Goal: Task Accomplishment & Management: Use online tool/utility

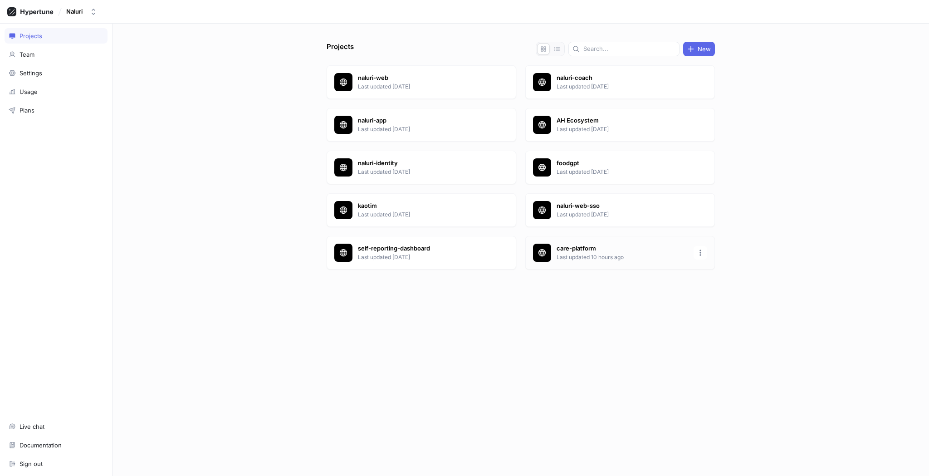
click at [610, 253] on p "Last updated 10 hours ago" at bounding box center [623, 257] width 132 height 8
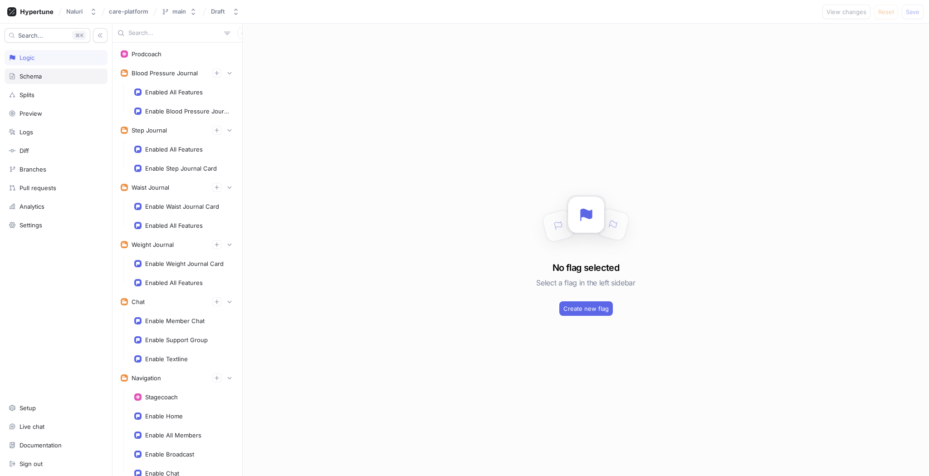
click at [60, 75] on div "Schema" at bounding box center [56, 76] width 95 height 7
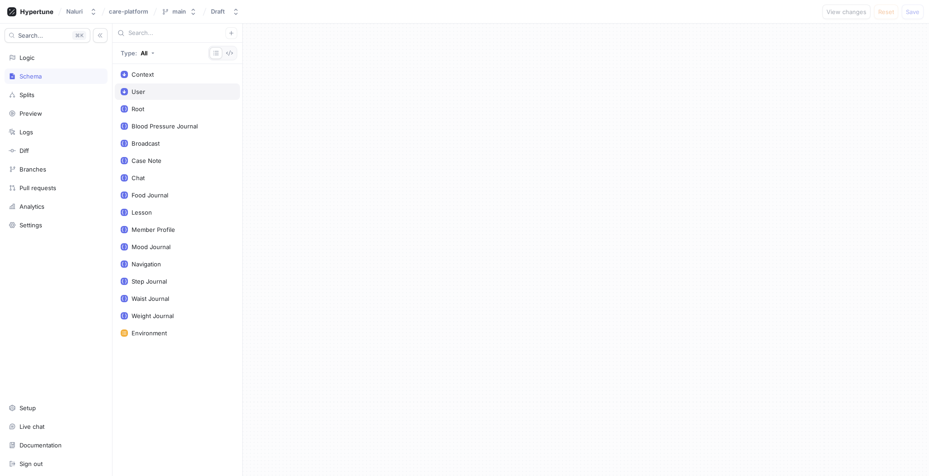
click at [214, 91] on div "User" at bounding box center [177, 91] width 113 height 7
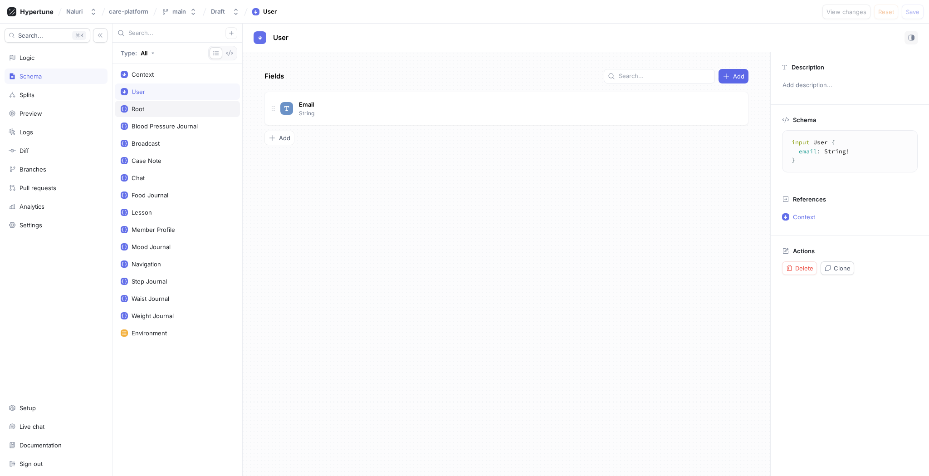
click at [181, 108] on div "Root" at bounding box center [177, 108] width 113 height 7
type textarea "type Root { bloodPressureJournal: BloodPressureJournal! stepJournal: StepJourna…"
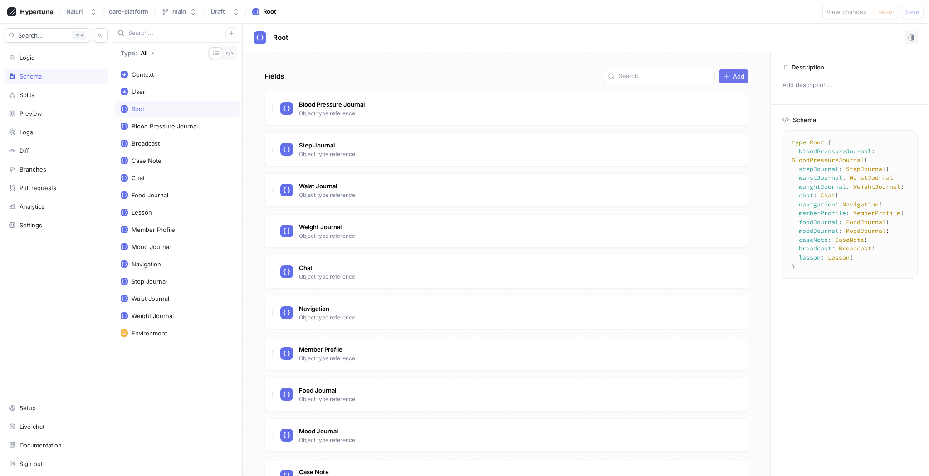
click at [725, 77] on div "Add" at bounding box center [734, 76] width 22 height 7
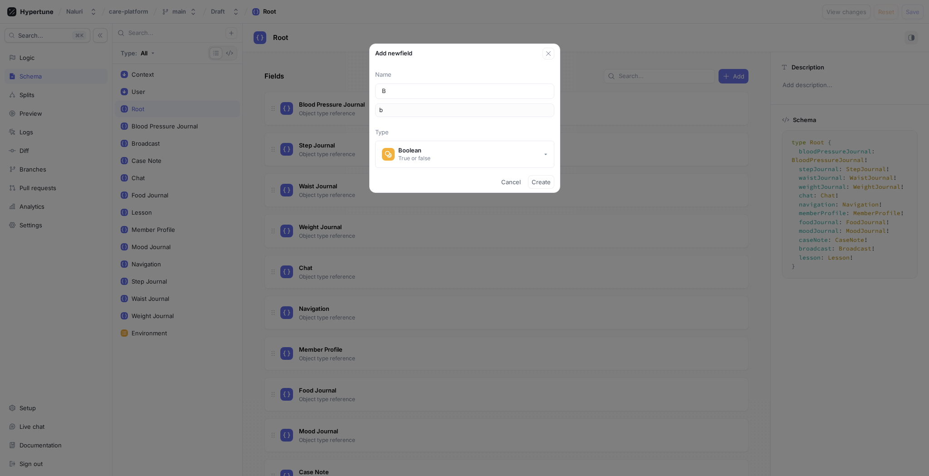
type input "Bl"
type input "bl"
type input "Blo"
type input "blo"
type input "Bloo"
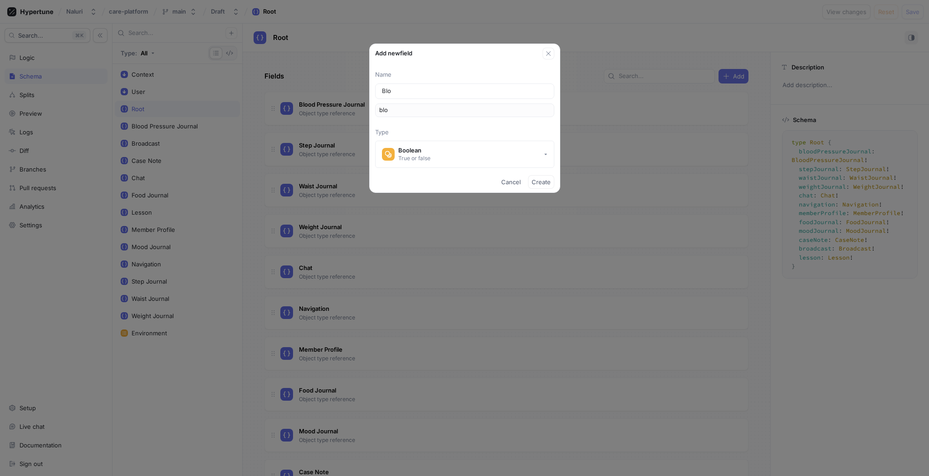
type input "bloo"
type input "Blood"
type input "blood"
type input "Blood S"
type input "bloodS"
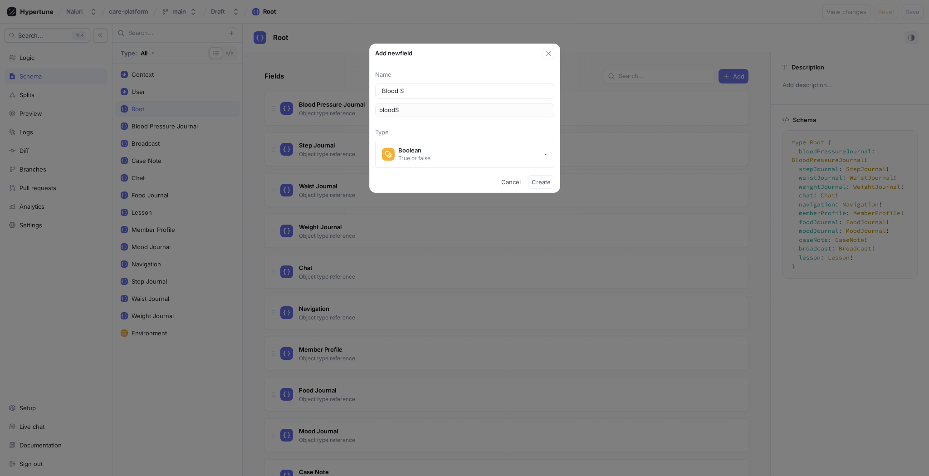
type input "Blood Su"
type input "bloodSu"
type input "Blood Sug"
type input "bloodSug"
type input "Blood Suga"
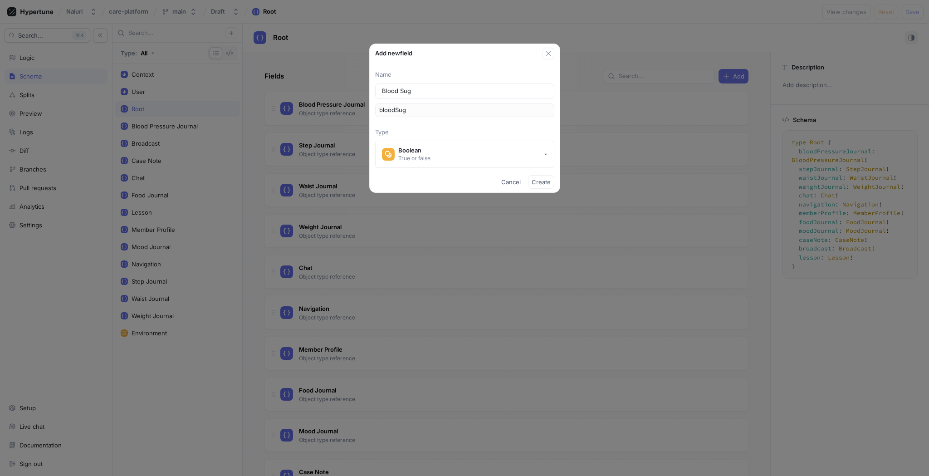
type input "bloodSuga"
type input "Blood Sugar"
type input "bloodSugar"
type input "Blood Sugar J"
type input "bloodSugarJ"
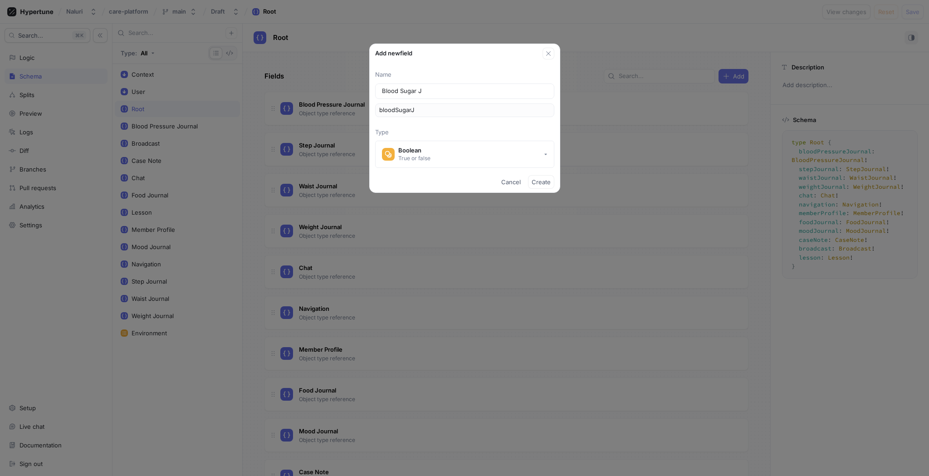
type input "Blood Sugar Jo"
type input "bloodSugarJo"
type input "Blood Sugar Jou"
type input "bloodSugarJou"
type input "Blood Sugar Jour"
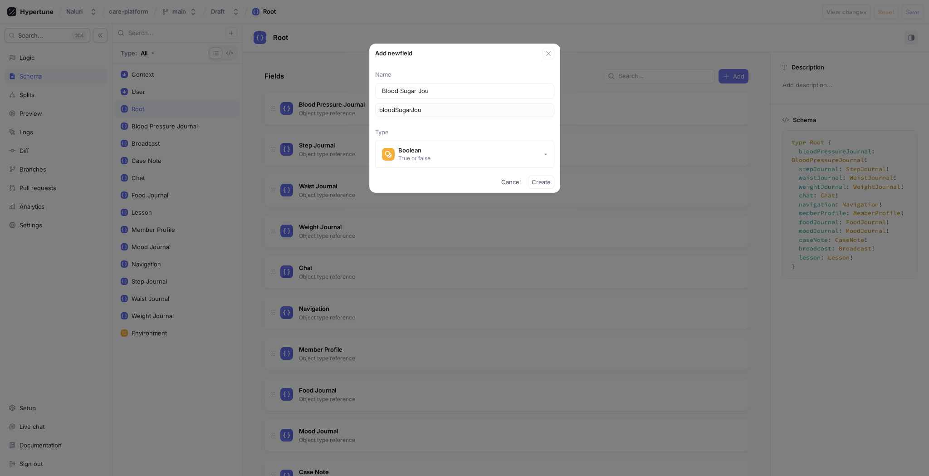
type input "bloodSugarJour"
type input "Blood Sugar Journ"
type input "bloodSugarJourn"
type input "Blood Sugar Journa"
type input "bloodSugarJourna"
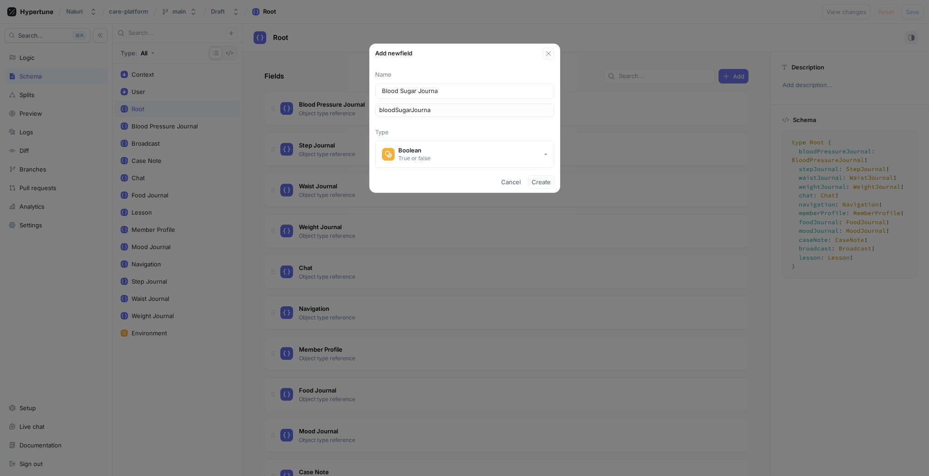
type input "Blood Sugar Journa;"
type input "bloodSugarJourna;"
type input "Blood Sugar Journa"
type input "bloodSugarJourna"
type input "Blood Sugar Journal"
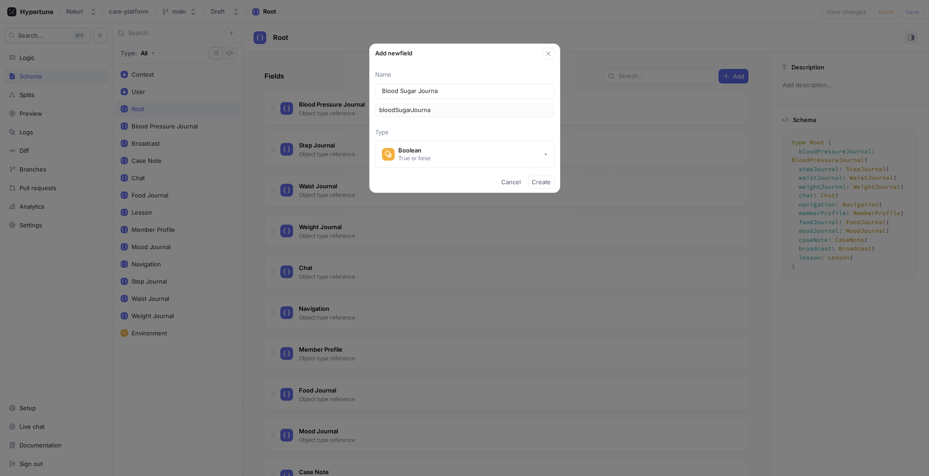
type input "bloodSugarJournal"
type input "Blood Sugar Journal"
click at [549, 181] on span "Create" at bounding box center [541, 181] width 19 height 5
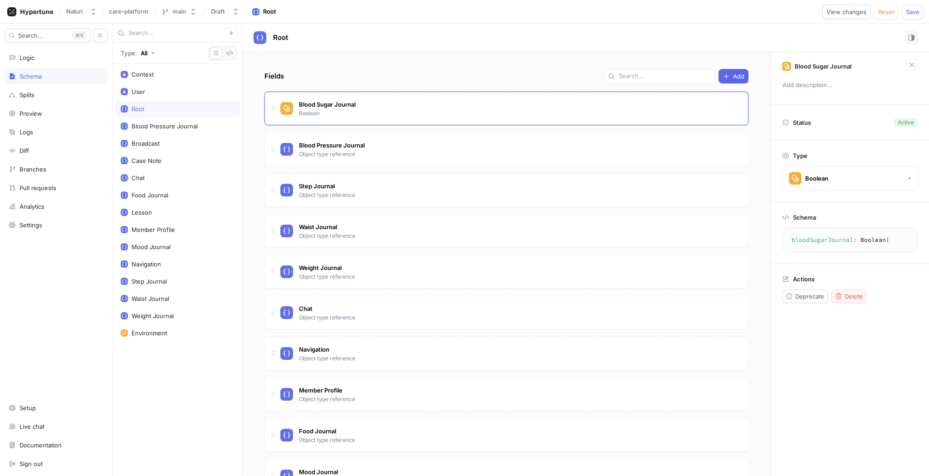
click at [842, 295] on icon "button" at bounding box center [839, 296] width 7 height 7
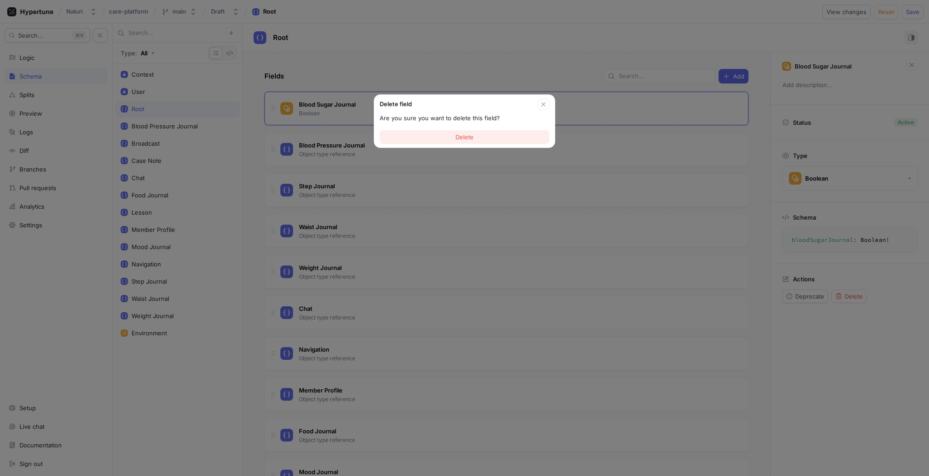
click at [482, 143] on button "Delete" at bounding box center [465, 137] width 170 height 14
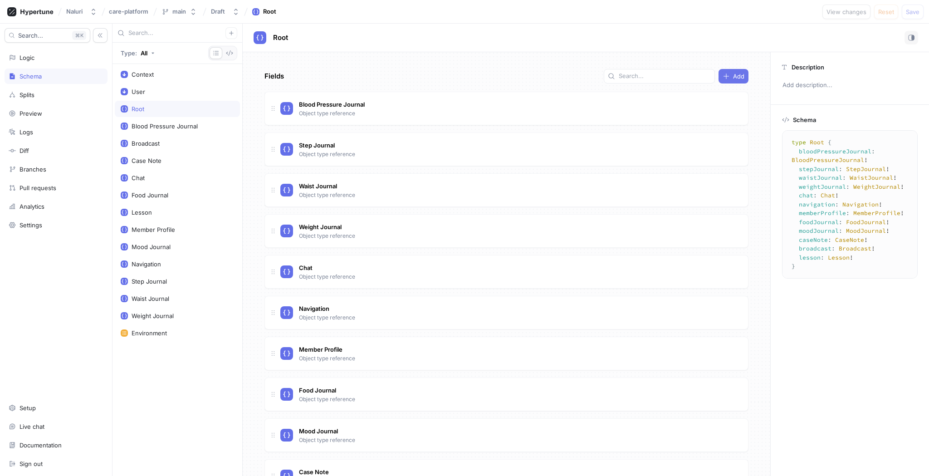
click at [723, 78] on icon "button" at bounding box center [726, 76] width 7 height 7
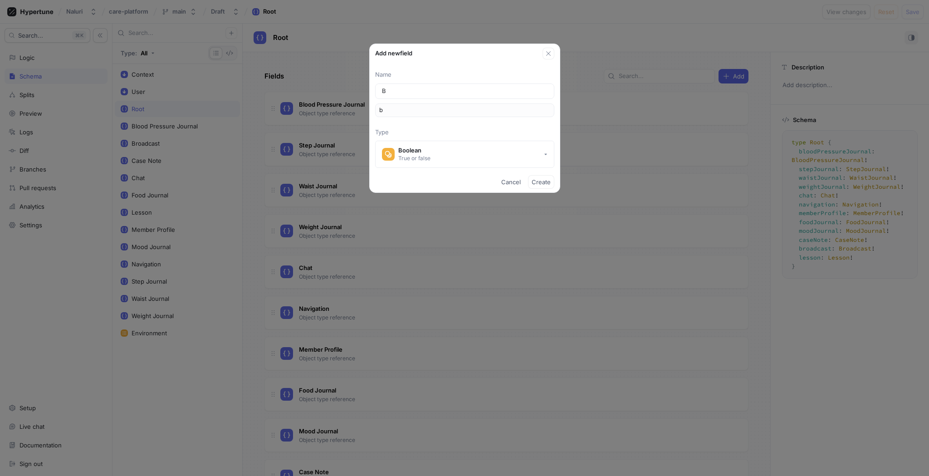
type input "Bl"
type input "bl"
type input "Blo"
type input "blo"
type input "Bloo"
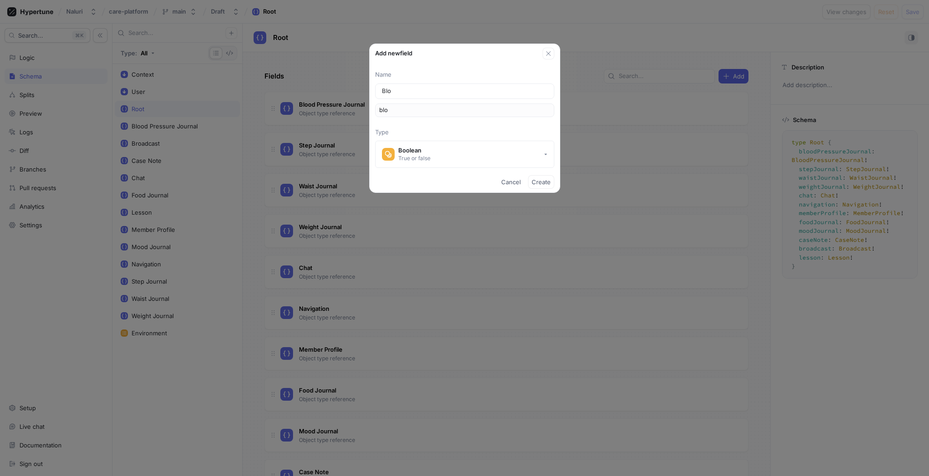
type input "bloo"
type input "Blood"
type input "blood"
type input "Blood S"
type input "bloodS"
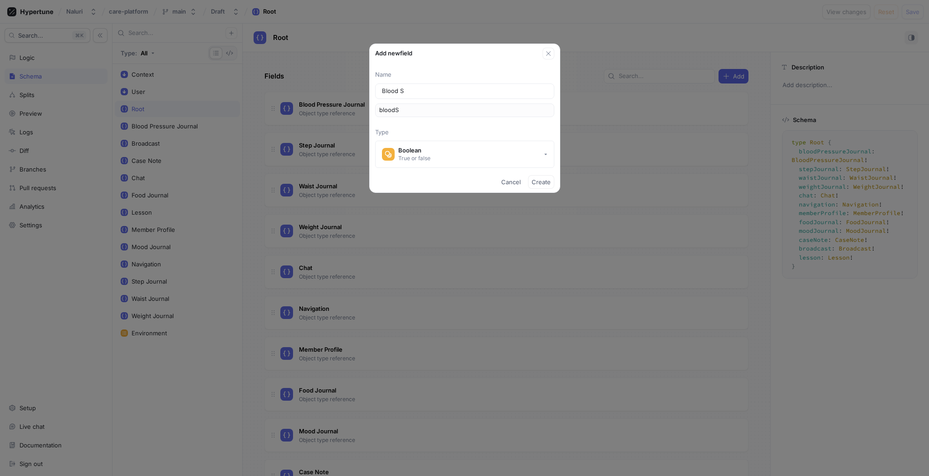
type input "Blood Su"
type input "bloodSu"
type input "Blood Sug"
type input "bloodSug"
type input "Blood Suga"
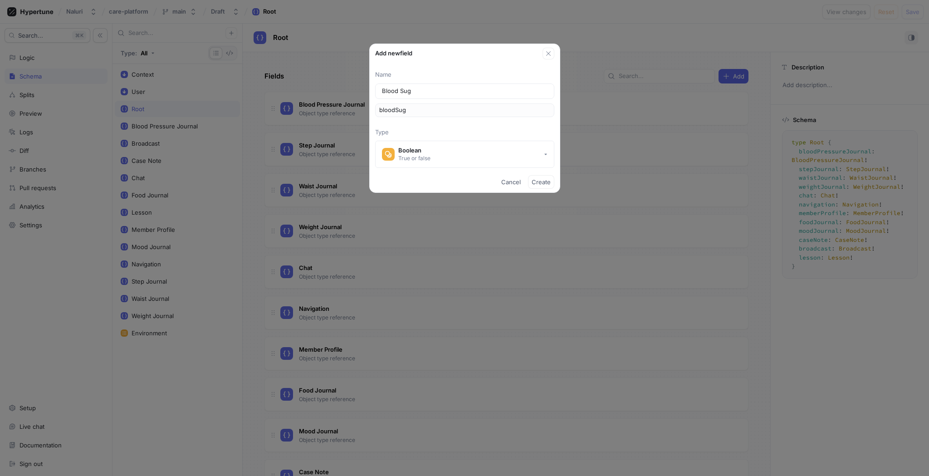
type input "bloodSuga"
type input "Blood Sugar"
type input "bloodSugar"
type input "Blood Sugar J"
type input "bloodSugarJ"
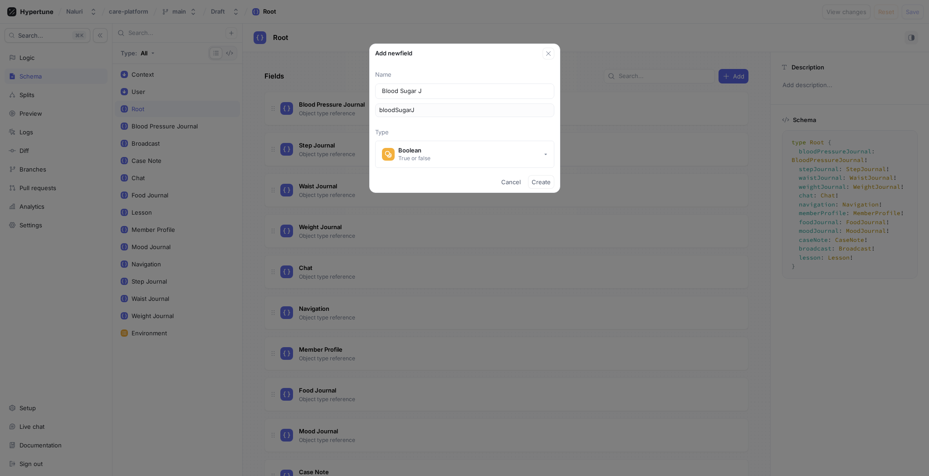
type input "Blood Sugar Jo"
type input "bloodSugarJo"
type input "Blood Sugar Jou"
type input "bloodSugarJou"
type input "Blood Sugar Jour"
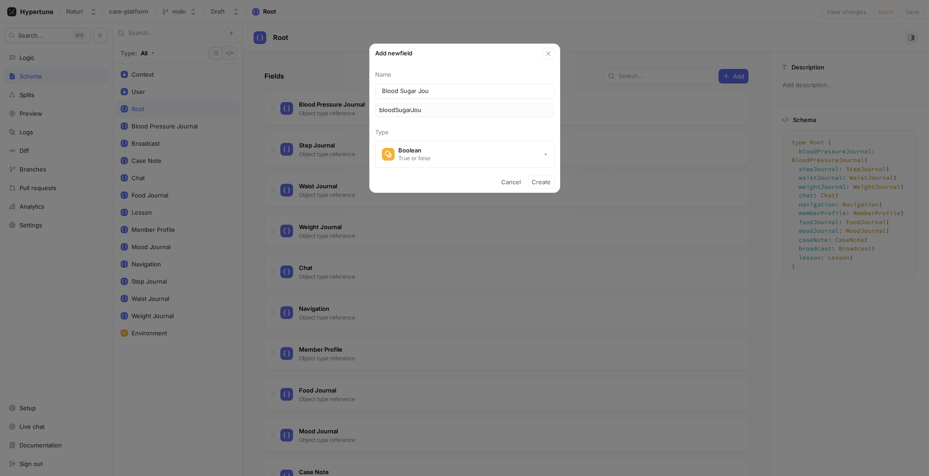
type input "bloodSugarJour"
type input "Blood Sugar Journ"
type input "bloodSugarJourn"
type input "Blood Sugar Journa"
type input "bloodSugarJourna"
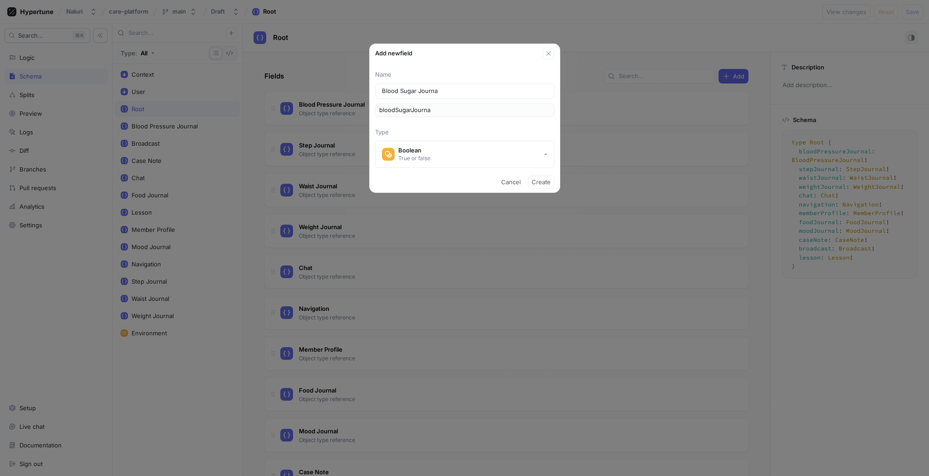
type input "Blood Sugar Journal"
type input "bloodSugarJournal"
click at [438, 158] on button "Boolean True or false" at bounding box center [464, 154] width 179 height 27
type input "Blood Sugar Journal"
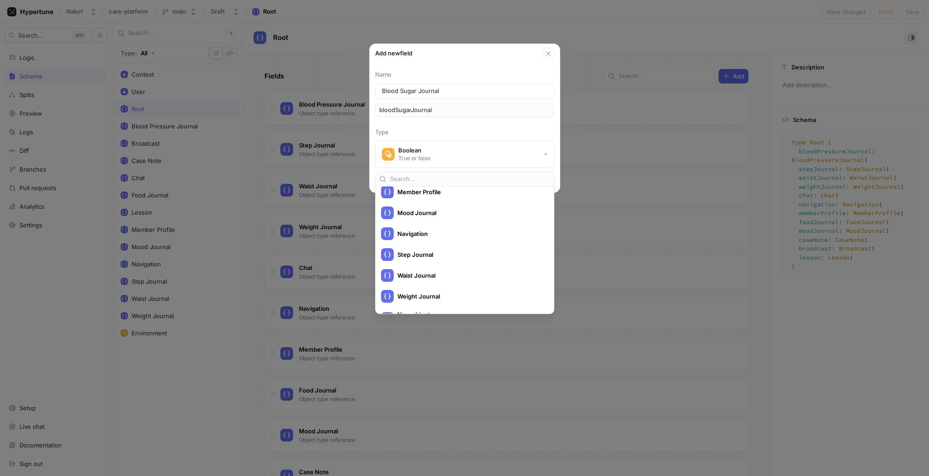
scroll to position [428, 0]
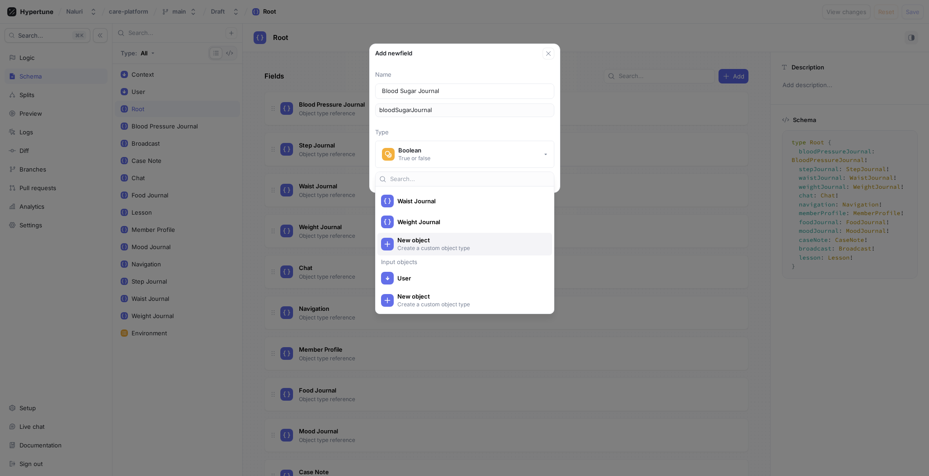
click at [442, 247] on p "Create a custom object type" at bounding box center [470, 248] width 145 height 8
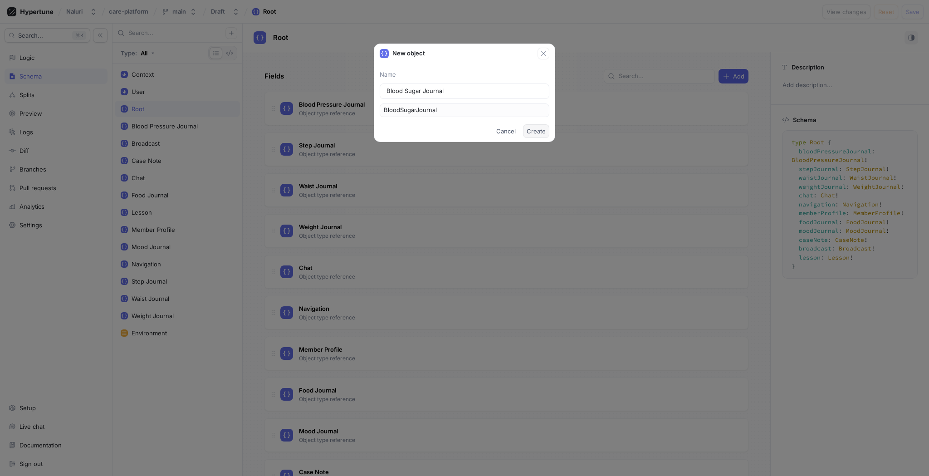
click at [534, 132] on span "Create" at bounding box center [536, 130] width 19 height 5
type textarea "type BloodSugarJournal"
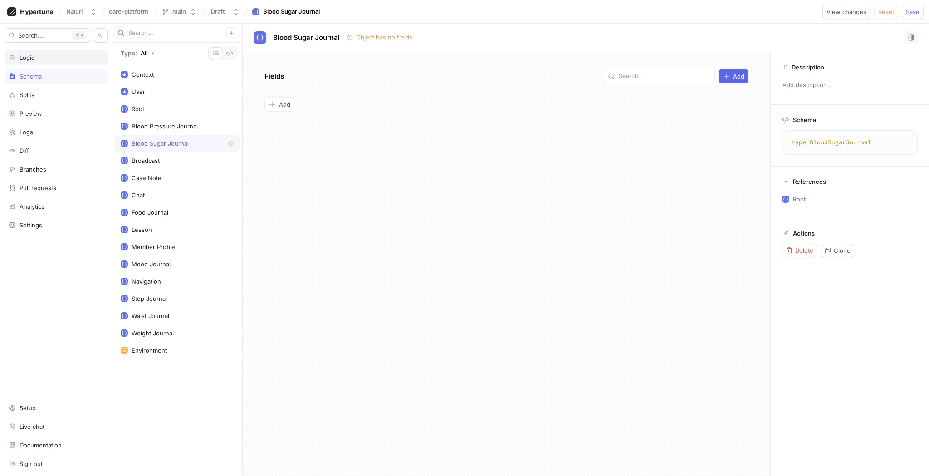
click at [57, 61] on div "Logic" at bounding box center [56, 57] width 103 height 15
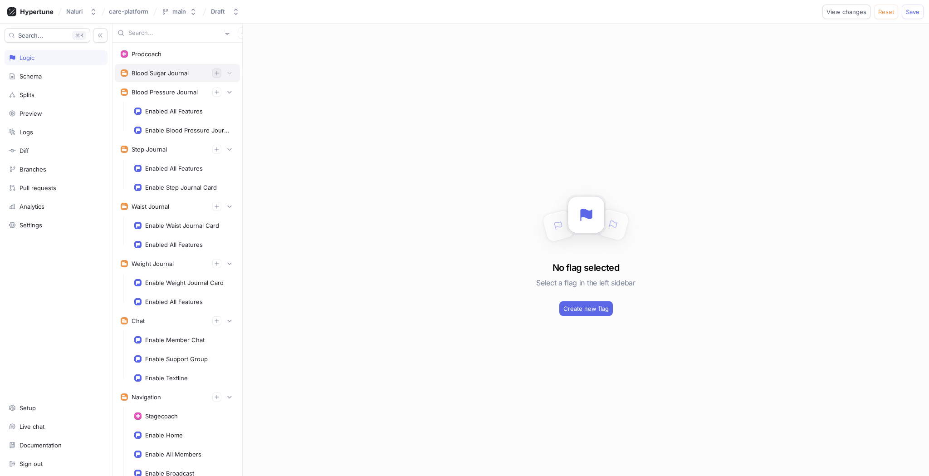
click at [215, 73] on icon "button" at bounding box center [217, 73] width 4 height 4
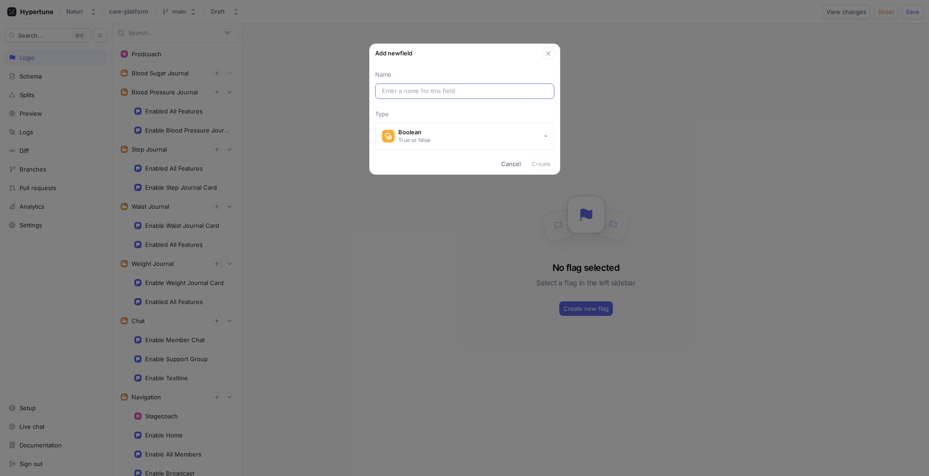
type input "e"
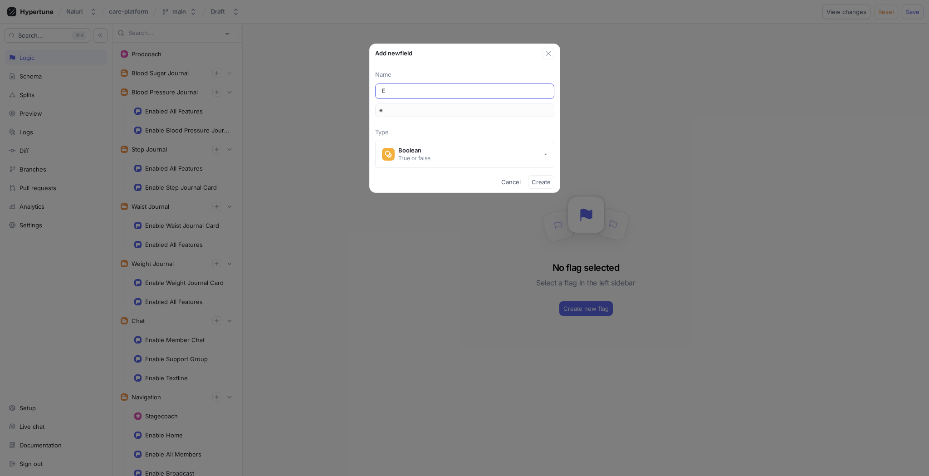
type input "En"
type input "en"
type input "Ena"
type input "ena"
type input "Enab"
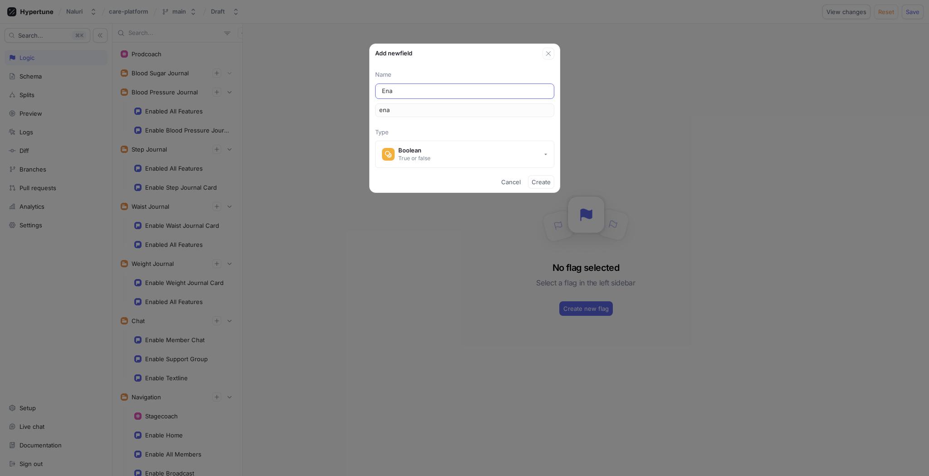
type input "enab"
type input "Enabl"
type input "enabl"
type input "Enable"
type input "enable"
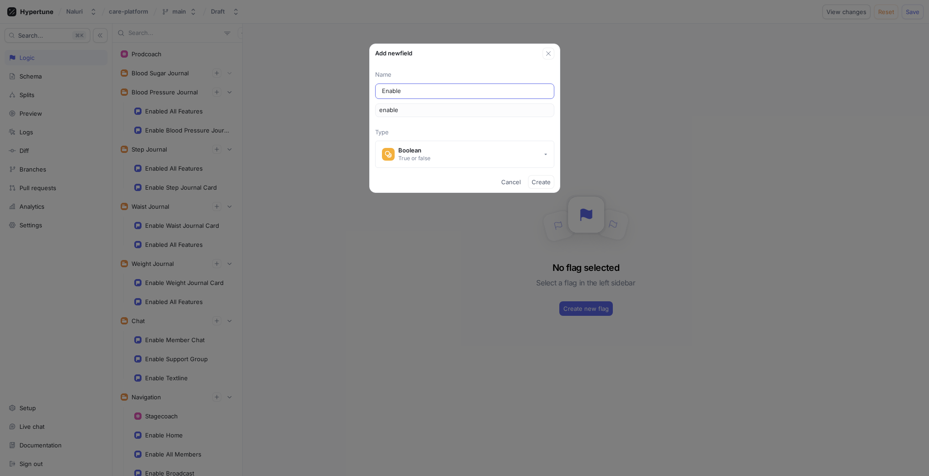
type input "Enabled"
type input "enabled"
type input "Enabled A"
type input "enabledA"
type input "Enabled Al"
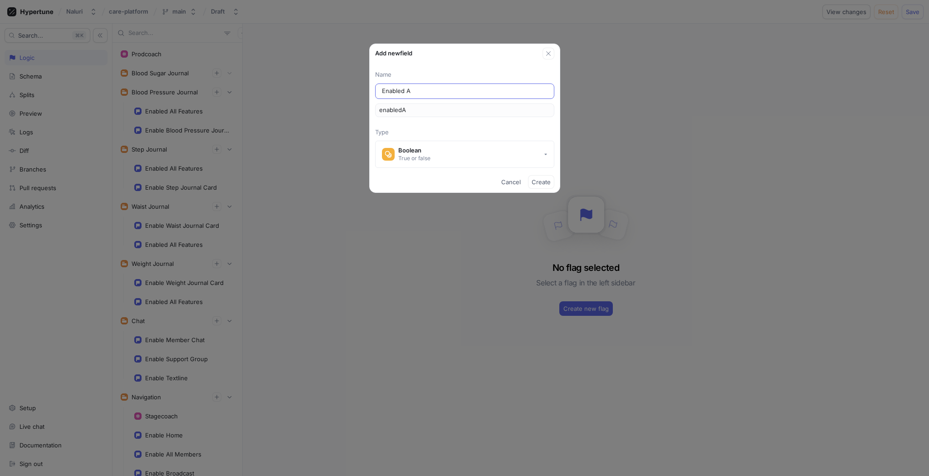
type input "enabledAl"
type input "Enabled All"
type input "enabledAll"
type input "Enabled All F"
type input "enabledAllF"
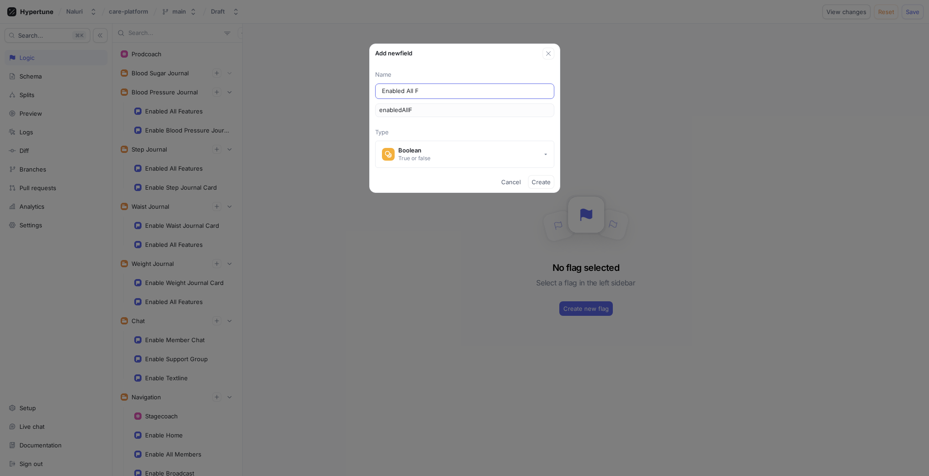
type input "Enabled All Fe"
type input "enabledAllFe"
type input "Enabled All Fea"
type input "enabledAllFea"
type input "Enabled All Feat"
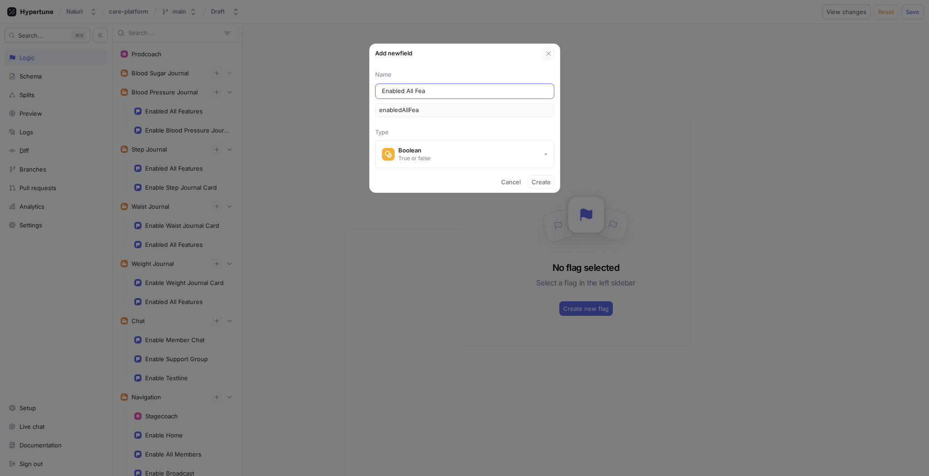
type input "enabledAllFeat"
type input "Enabled All Featu"
type input "enabledAllFeatu"
type input "Enabled All Featur"
type input "enabledAllFeatur"
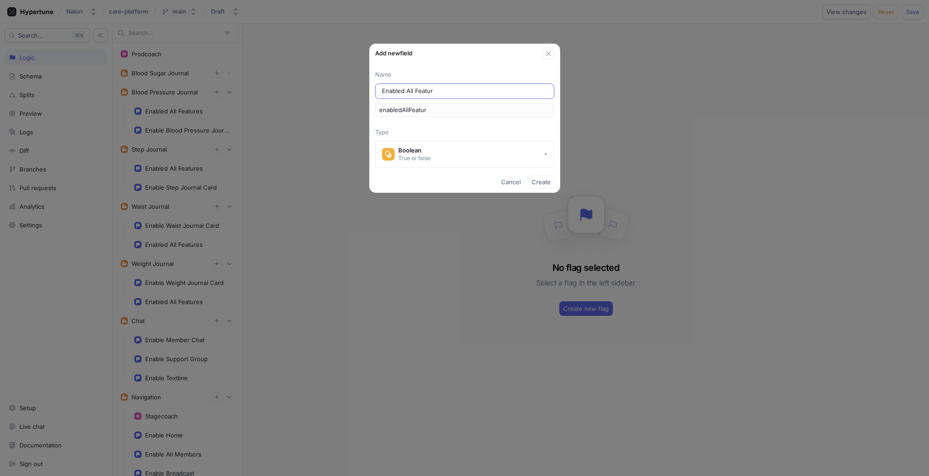
type input "Enabled All Feature"
type input "enabledAllFeature"
type input "Enabled All Features"
type input "enabledAllFeatures"
type input "Enabled All Features"
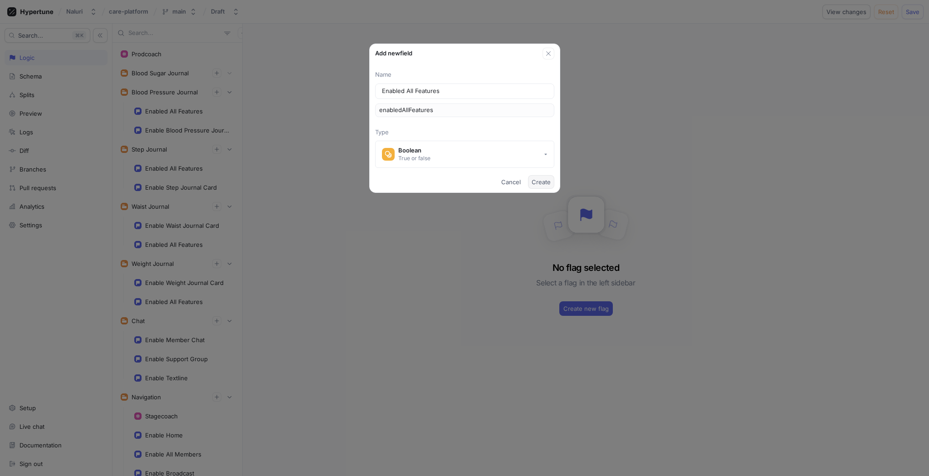
click at [534, 181] on span "Create" at bounding box center [541, 181] width 19 height 5
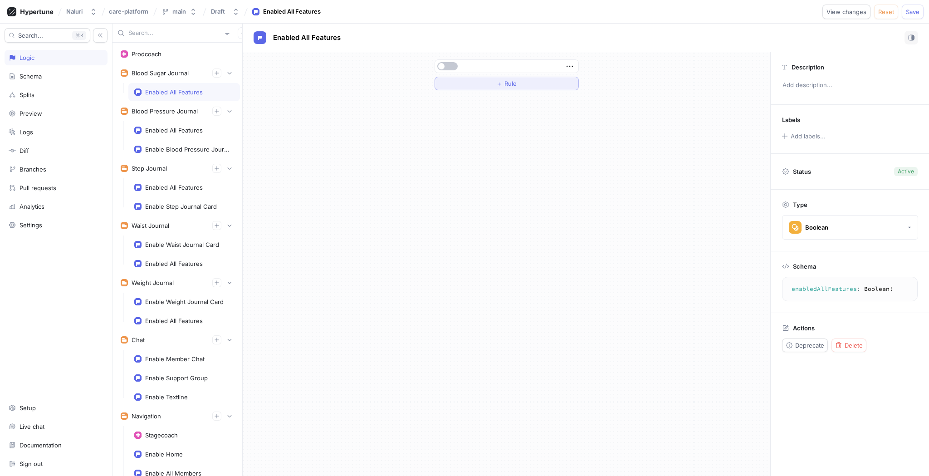
click at [531, 84] on button "＋ Rule" at bounding box center [507, 84] width 144 height 14
click at [499, 83] on icon "button" at bounding box center [499, 83] width 7 height 7
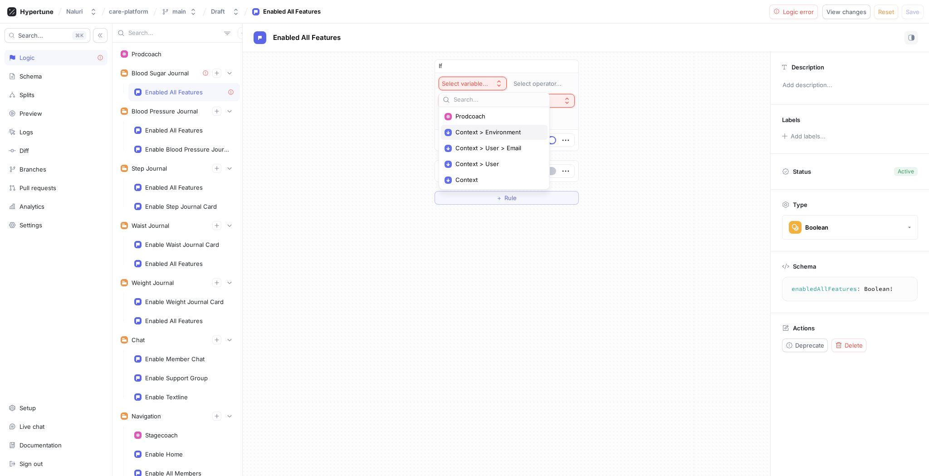
click at [498, 131] on span "Context > Environment" at bounding box center [498, 132] width 84 height 8
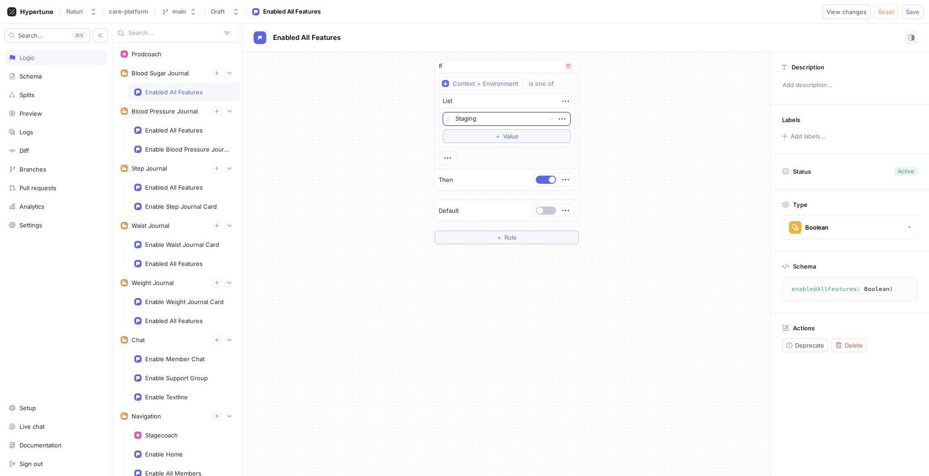
click at [503, 119] on div at bounding box center [498, 119] width 85 height 11
click at [498, 165] on div "Production" at bounding box center [506, 165] width 127 height 15
click at [445, 157] on icon "button" at bounding box center [447, 157] width 6 height 1
click at [456, 172] on div "&& AND" at bounding box center [483, 174] width 77 height 15
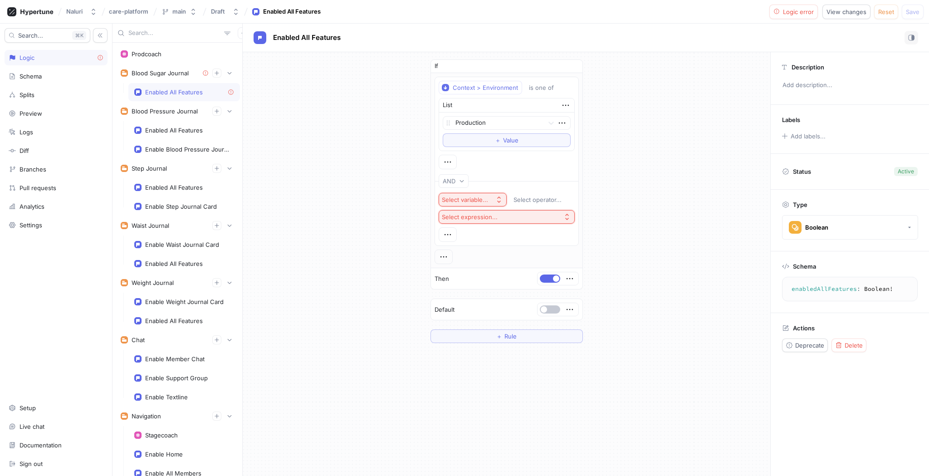
click at [483, 195] on button "Select variable..." at bounding box center [473, 200] width 68 height 14
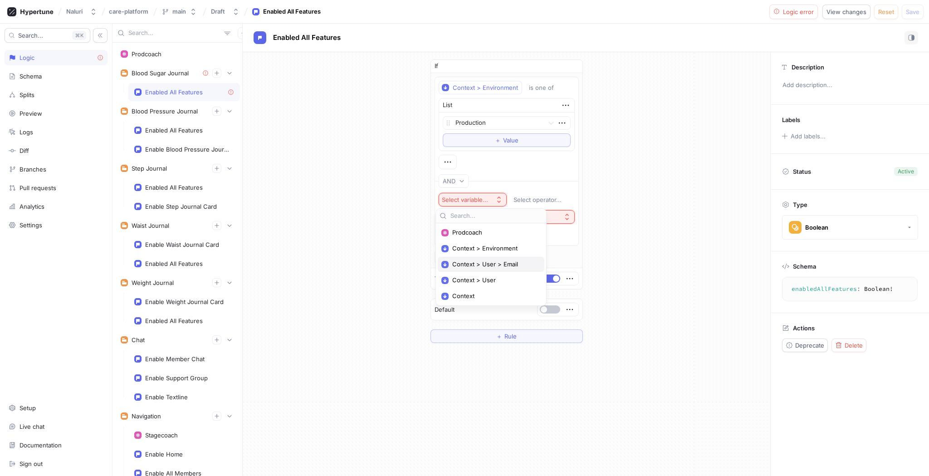
click at [502, 259] on div "Context > User > Email" at bounding box center [491, 264] width 107 height 15
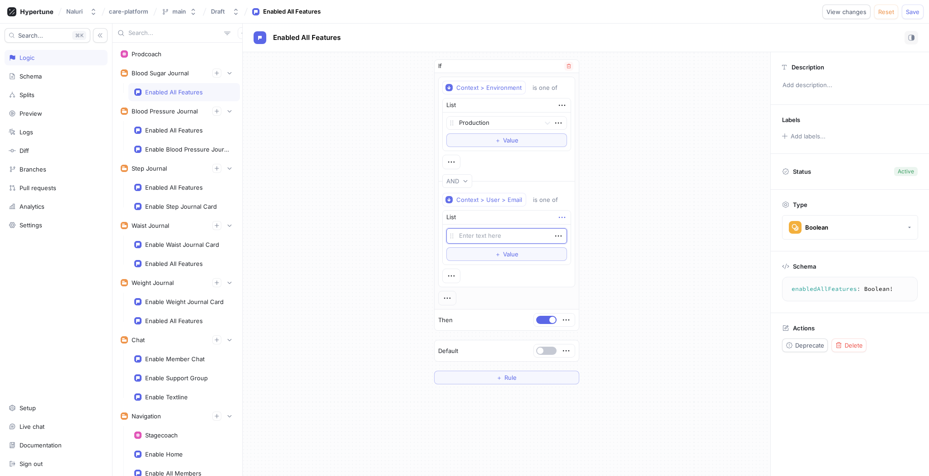
type textarea "x"
click at [557, 216] on icon "button" at bounding box center [562, 217] width 10 height 10
click at [564, 233] on div "Delete" at bounding box center [594, 233] width 77 height 15
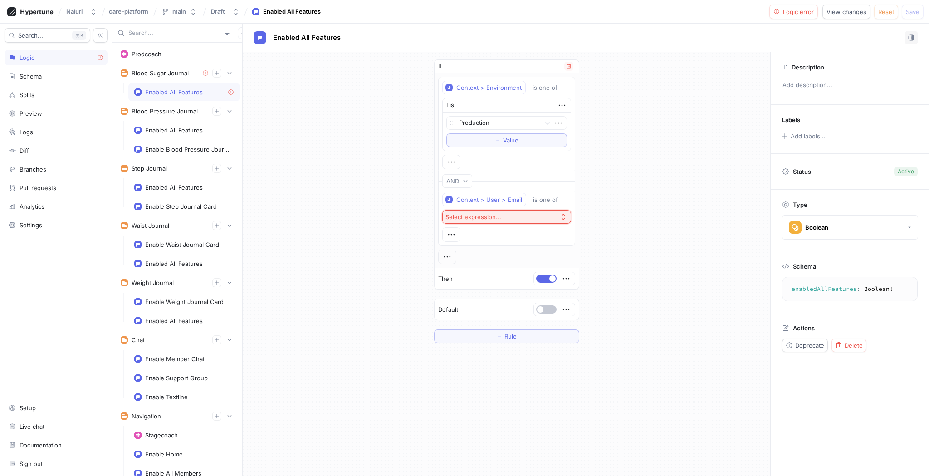
click at [560, 216] on icon "button" at bounding box center [563, 216] width 7 height 7
click at [535, 256] on div "Prodcoach" at bounding box center [503, 262] width 123 height 15
click at [540, 279] on button "button" at bounding box center [546, 279] width 20 height 8
click at [479, 331] on button "＋ Rule" at bounding box center [506, 336] width 145 height 14
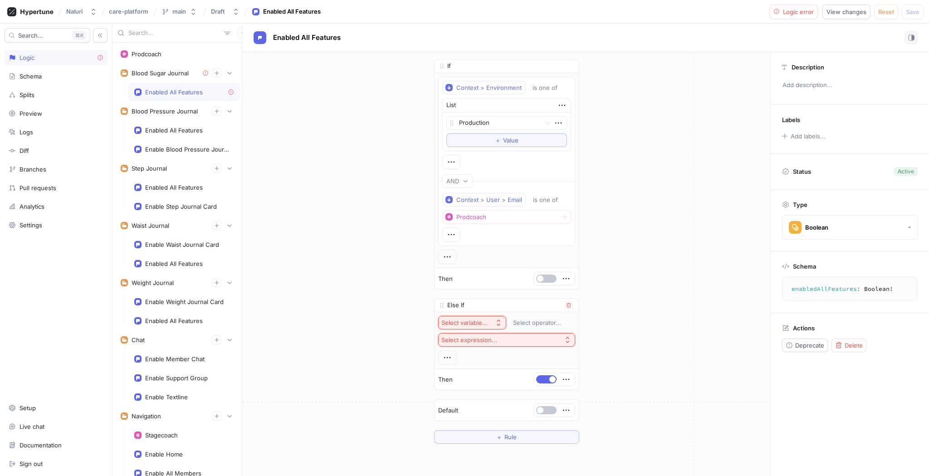
click at [479, 324] on div "Select variable..." at bounding box center [465, 323] width 46 height 8
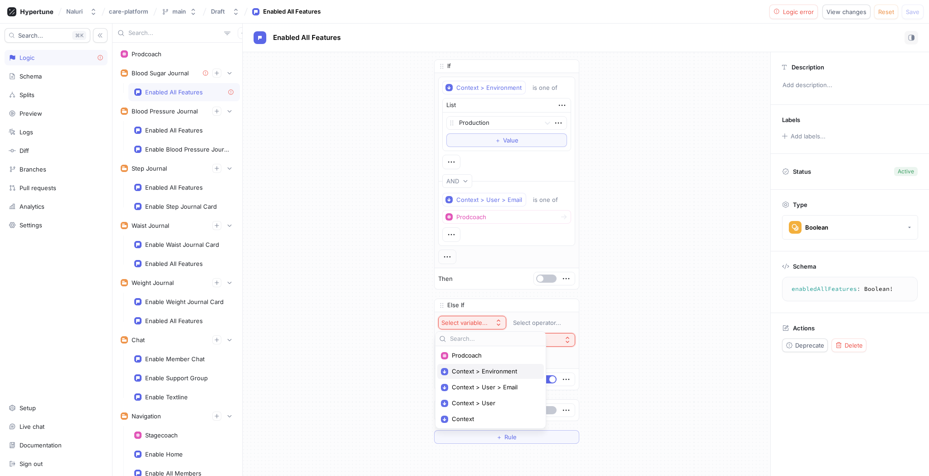
click at [488, 373] on span "Context > Environment" at bounding box center [494, 372] width 84 height 8
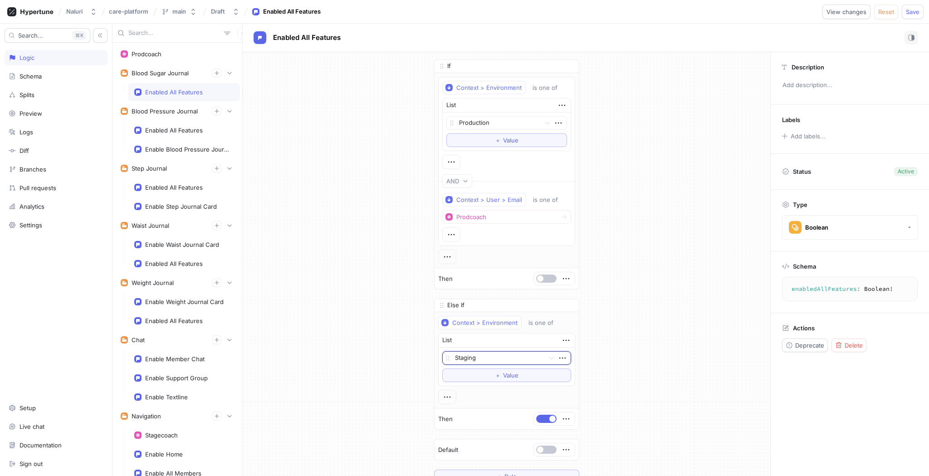
click at [488, 373] on button "＋ Value" at bounding box center [506, 376] width 129 height 14
click at [857, 11] on span "View changes" at bounding box center [847, 11] width 40 height 5
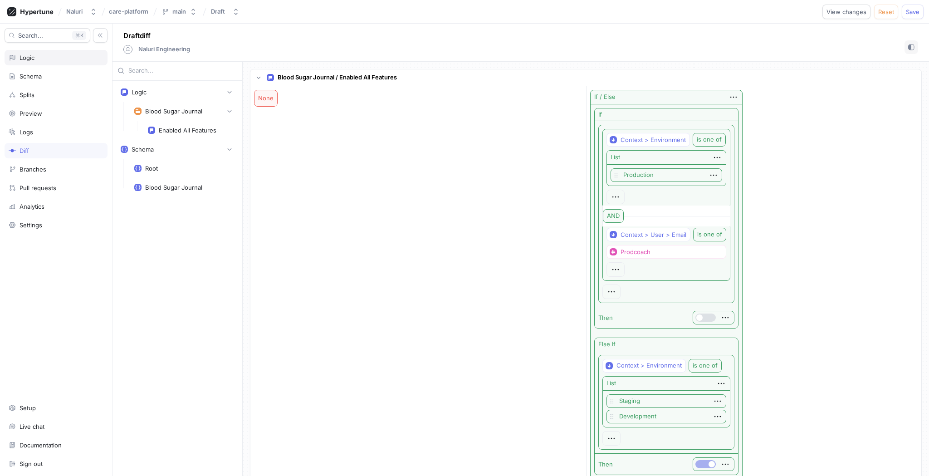
click at [47, 59] on div "Logic" at bounding box center [56, 57] width 95 height 7
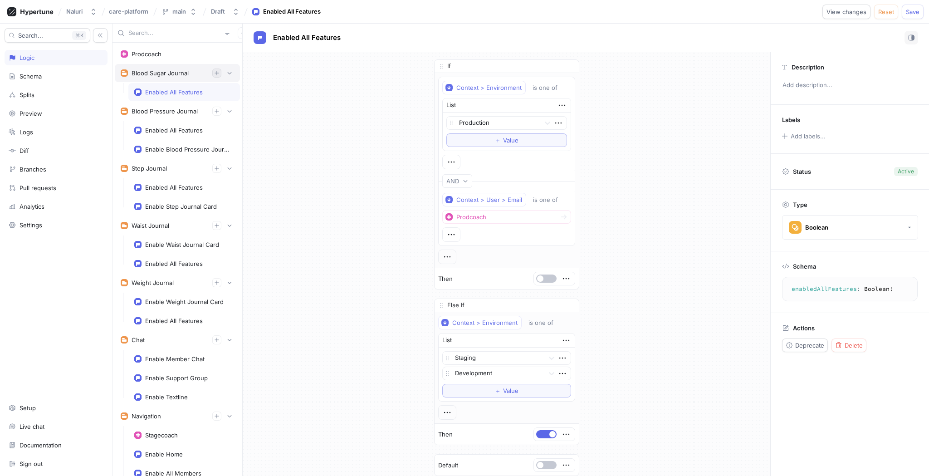
click at [214, 70] on icon "button" at bounding box center [216, 72] width 5 height 5
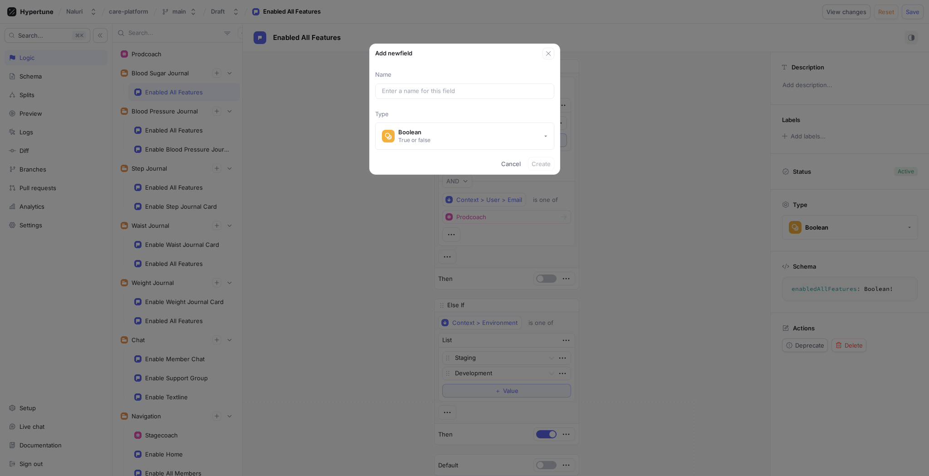
type input "W"
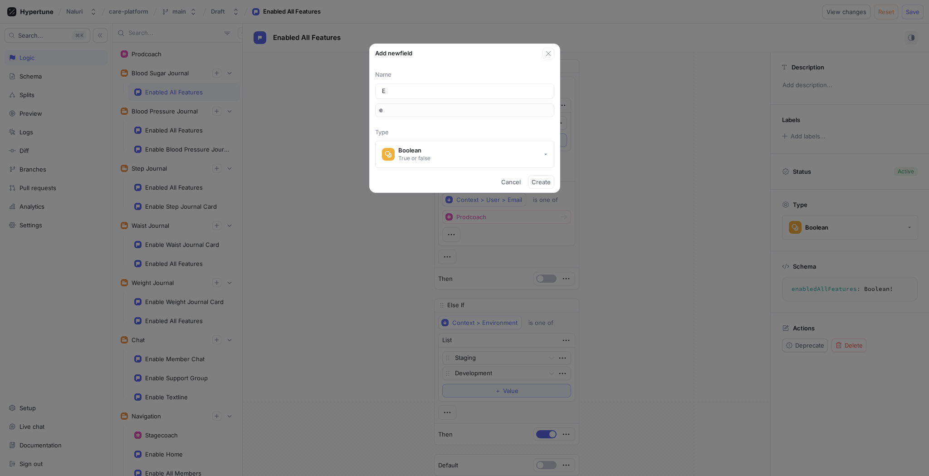
type input "En"
type input "en"
type input "Ena"
type input "ena"
type input "Enab"
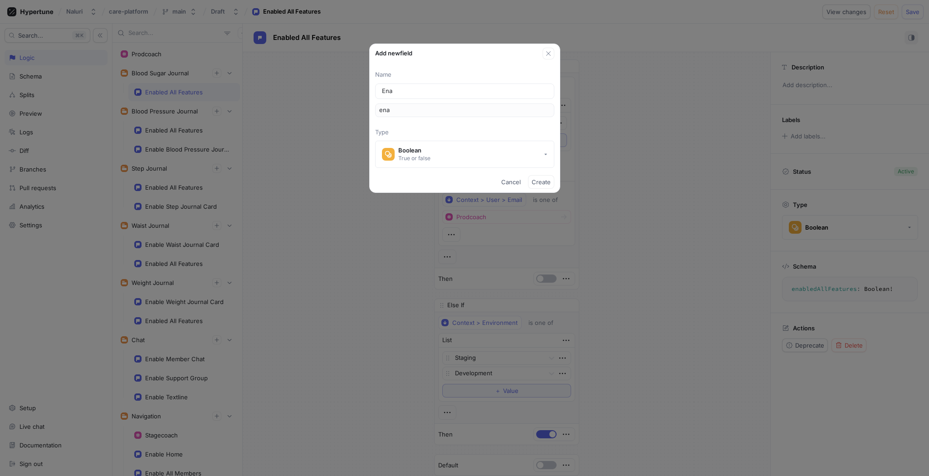
type input "enab"
type input "Enabl"
type input "enabl"
type input "Enable"
type input "enable"
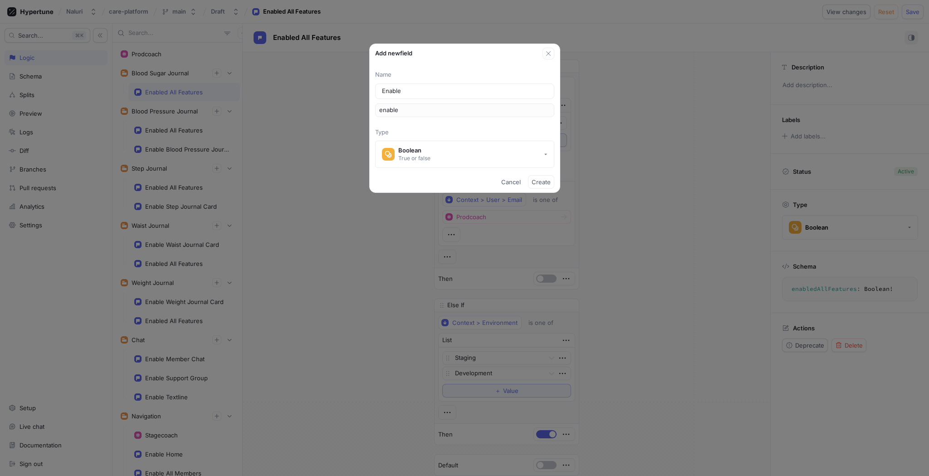
type input "Enable B"
type input "enableB"
type input "Enable Bl"
type input "enableBl"
type input "Enable Blo"
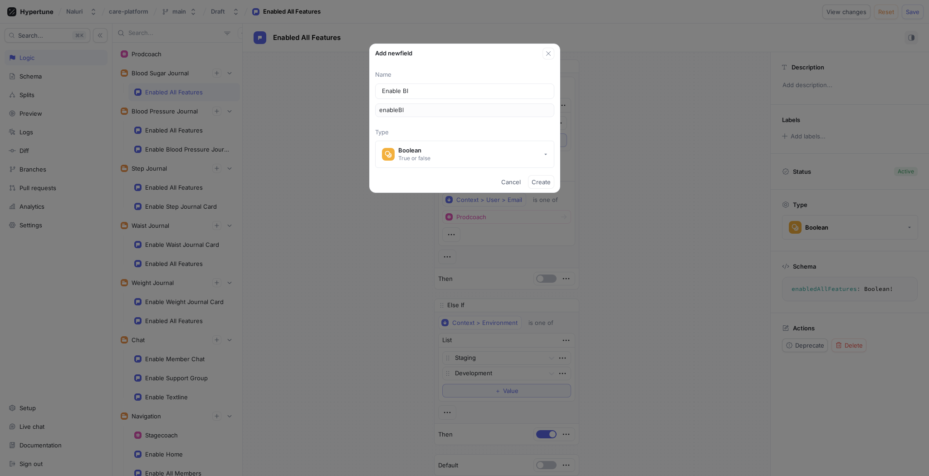
type input "enableBlo"
type input "Enable Bloo"
type input "enableBloo"
type input "Enable Blood"
type input "enableBlood"
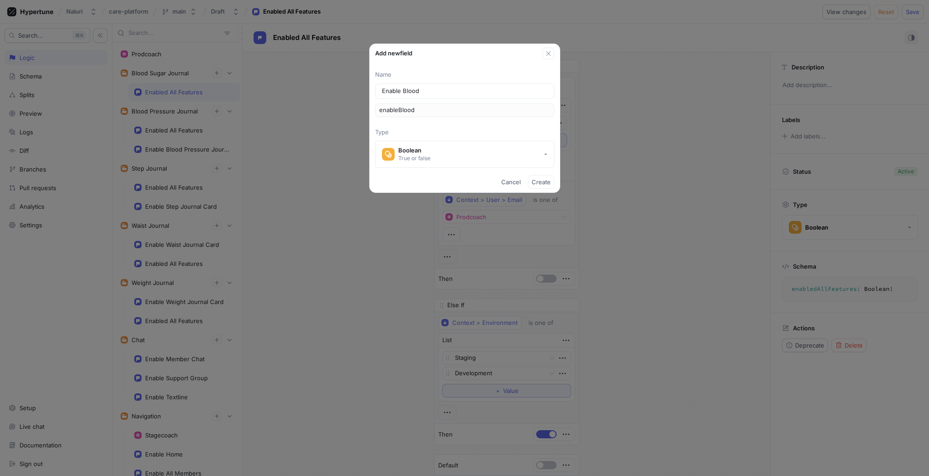
type input "Enable Blood S"
type input "enableBloodS"
type input "Enable Blood Su"
type input "enableBloodSu"
type input "Enable Blood Sug"
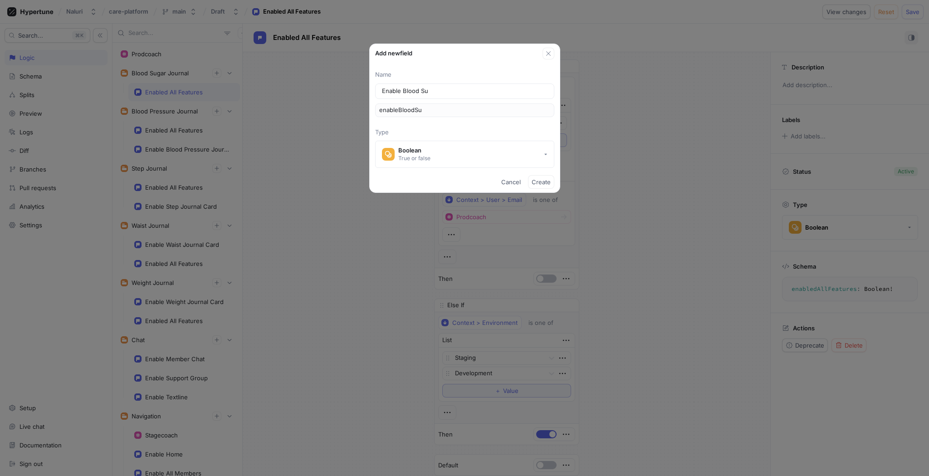
type input "enableBloodSug"
type input "Enable Blood Suga"
type input "enableBloodSuga"
type input "Enable Blood Sugar"
type input "enableBloodSugar"
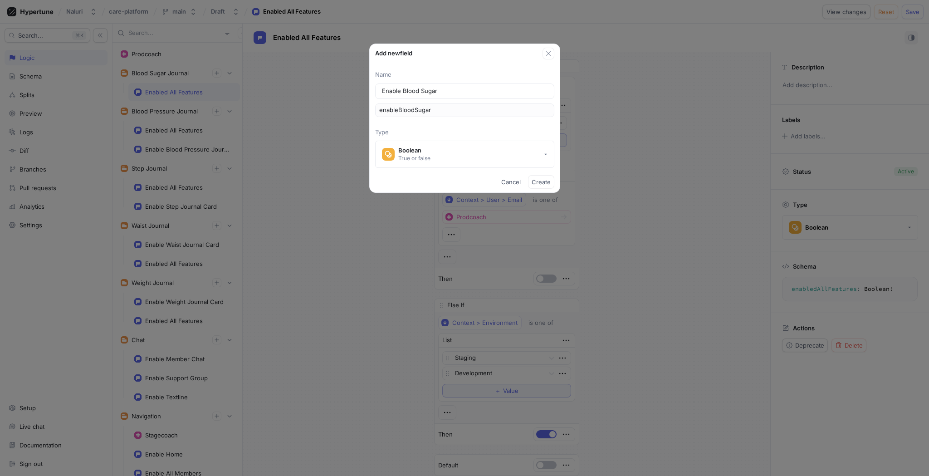
type input "Enable Blood Sugar J"
type input "enableBloodSugarJ"
type input "Enable Blood Sugar Jo"
type input "enableBloodSugarJo"
type input "Enable Blood Sugar Jou"
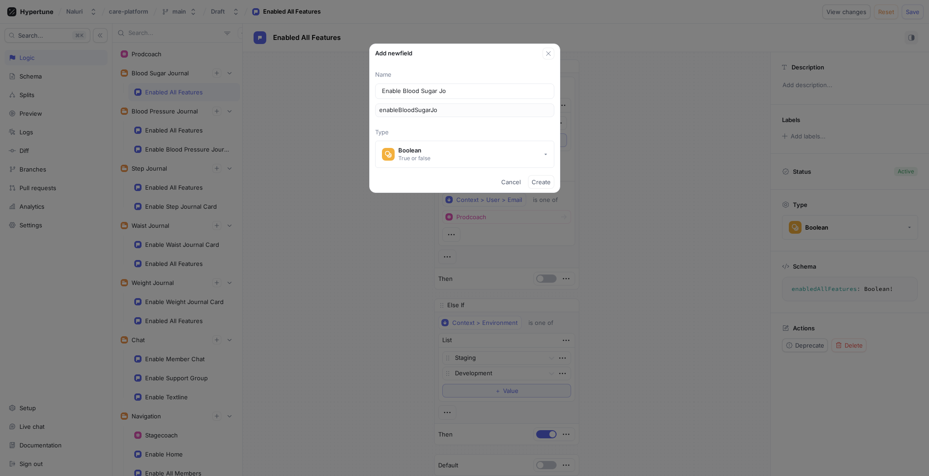
type input "enableBloodSugarJou"
type input "Enable Blood Sugar Jour"
type input "enableBloodSugarJour"
type input "Enable Blood Sugar Journ"
type input "enableBloodSugarJourn"
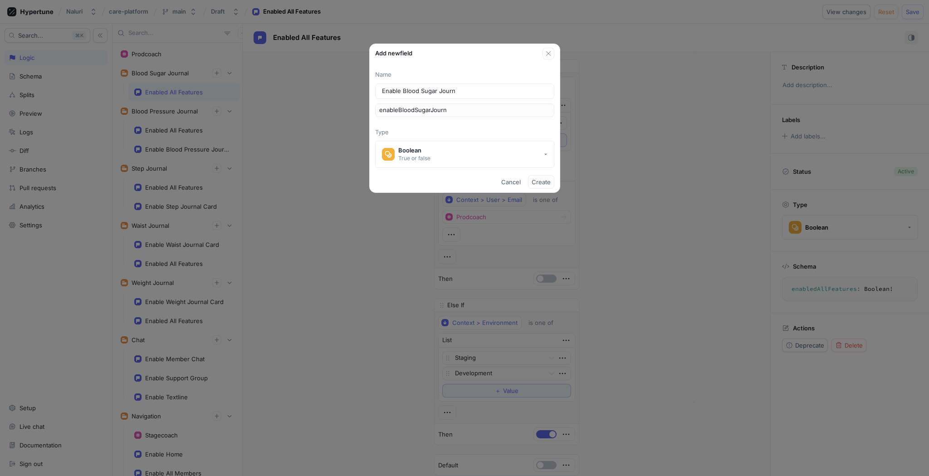
type input "Enable Blood Sugar Journa"
type input "enableBloodSugarJourna"
type input "Enable Blood Sugar Journal"
type input "enableBloodSugarJournal"
type input "Enable Blood Sugar Journal"
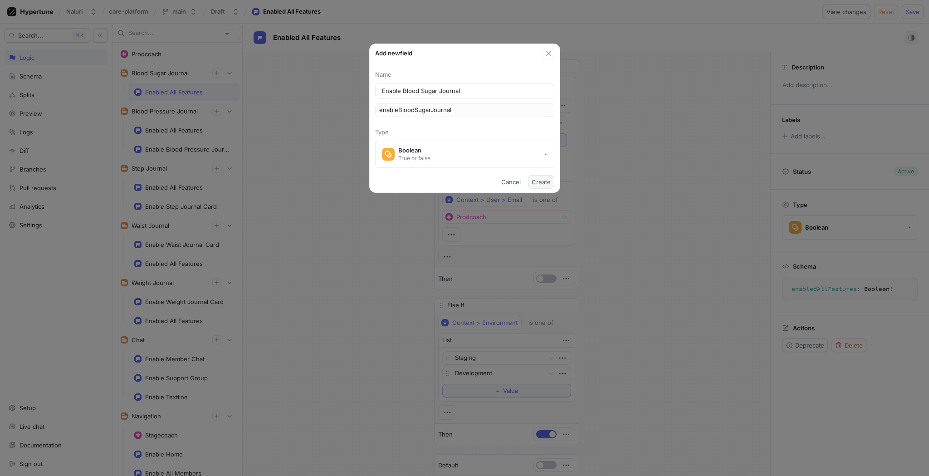
click at [536, 182] on span "Create" at bounding box center [541, 181] width 19 height 5
type textarea "enableBloodSugarJournal: Boolean!"
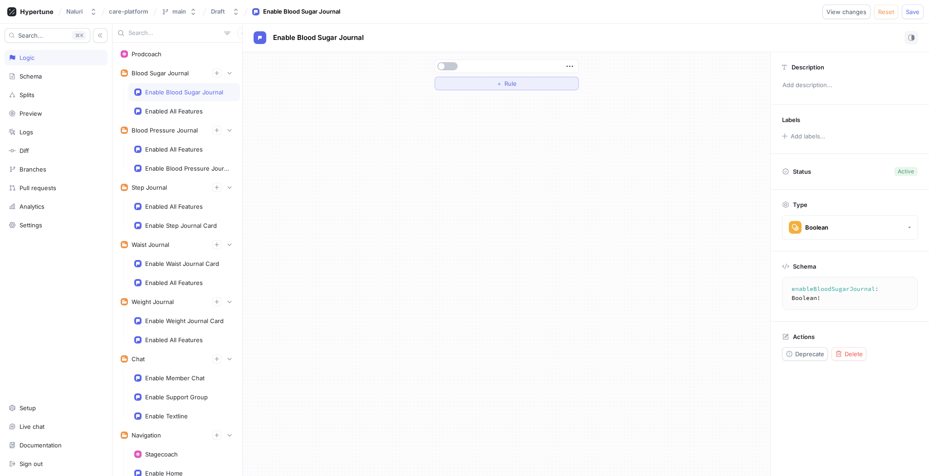
click at [521, 85] on button "＋ Rule" at bounding box center [507, 84] width 144 height 14
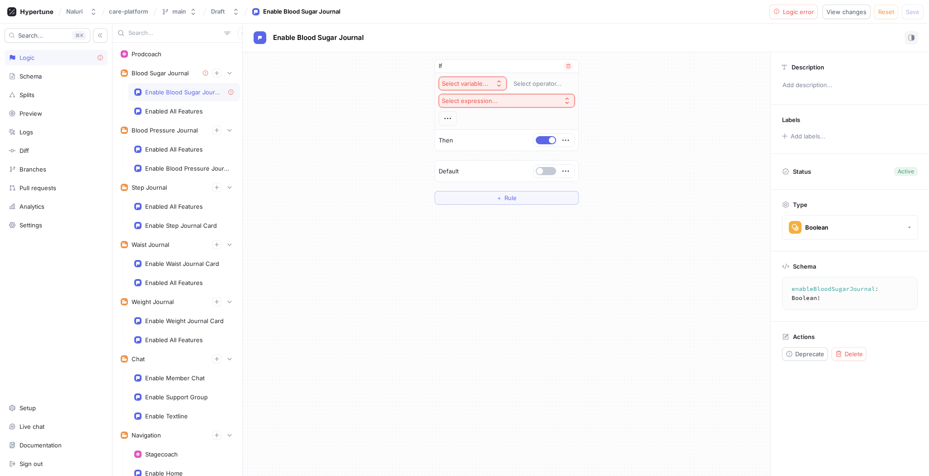
click at [497, 80] on icon "button" at bounding box center [499, 83] width 7 height 7
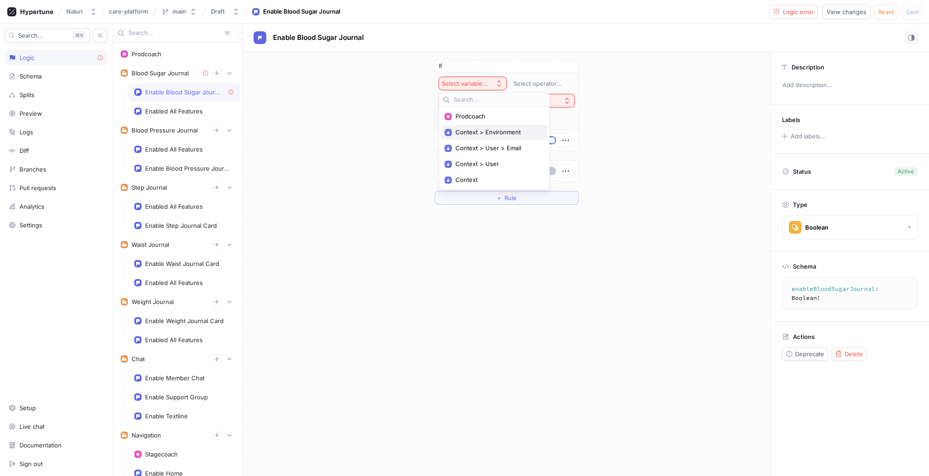
click at [512, 136] on span "Context > Environment" at bounding box center [498, 132] width 84 height 8
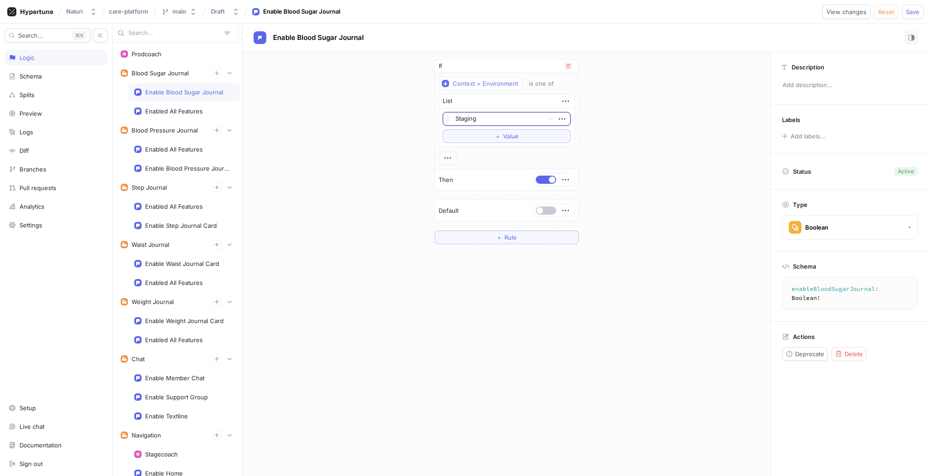
click at [511, 121] on div at bounding box center [498, 119] width 85 height 11
click at [506, 163] on div "Production" at bounding box center [506, 165] width 127 height 15
click at [519, 133] on button "＋ Value" at bounding box center [507, 136] width 128 height 14
click at [563, 135] on icon "button" at bounding box center [562, 134] width 10 height 10
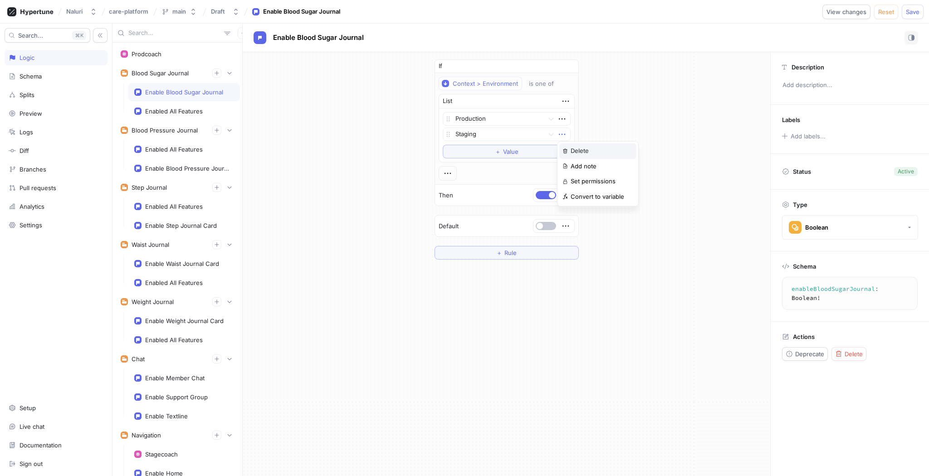
click at [566, 146] on div "Delete" at bounding box center [598, 150] width 77 height 15
click at [455, 157] on div at bounding box center [448, 158] width 18 height 15
click at [453, 157] on div at bounding box center [448, 158] width 18 height 15
click at [453, 158] on div at bounding box center [448, 158] width 18 height 15
click at [443, 154] on icon "button" at bounding box center [448, 158] width 10 height 10
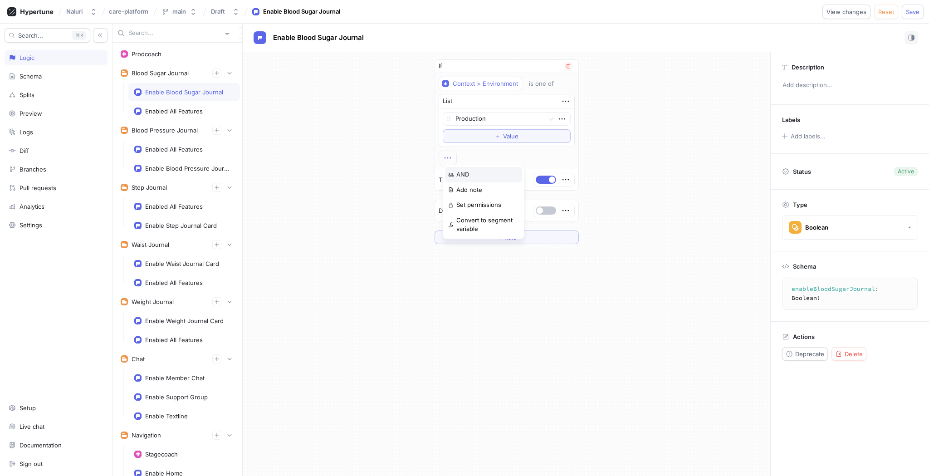
drag, startPoint x: 466, startPoint y: 171, endPoint x: 485, endPoint y: 180, distance: 20.7
click at [466, 171] on p "AND" at bounding box center [463, 174] width 13 height 9
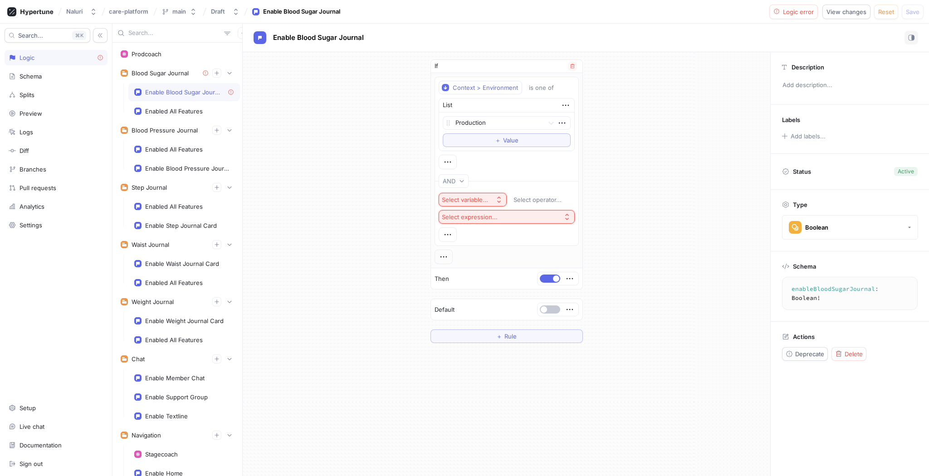
click at [491, 202] on button "Select variable..." at bounding box center [473, 200] width 68 height 14
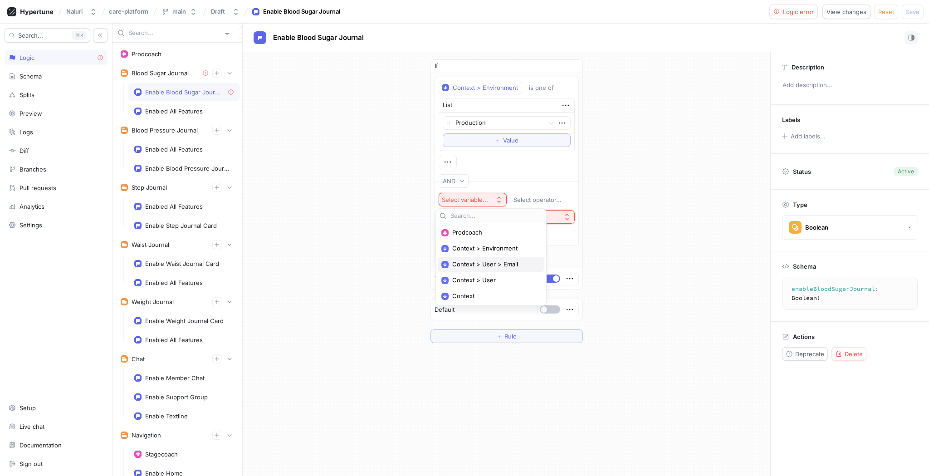
click at [500, 267] on span "Context > User > Email" at bounding box center [494, 265] width 84 height 8
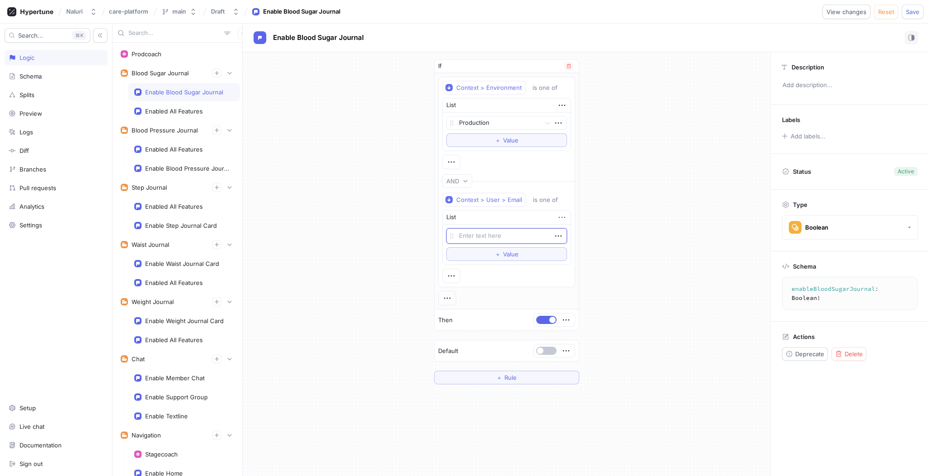
type textarea "x"
click at [560, 217] on icon "button" at bounding box center [562, 217] width 10 height 10
click at [559, 230] on div "Delete" at bounding box center [594, 233] width 77 height 15
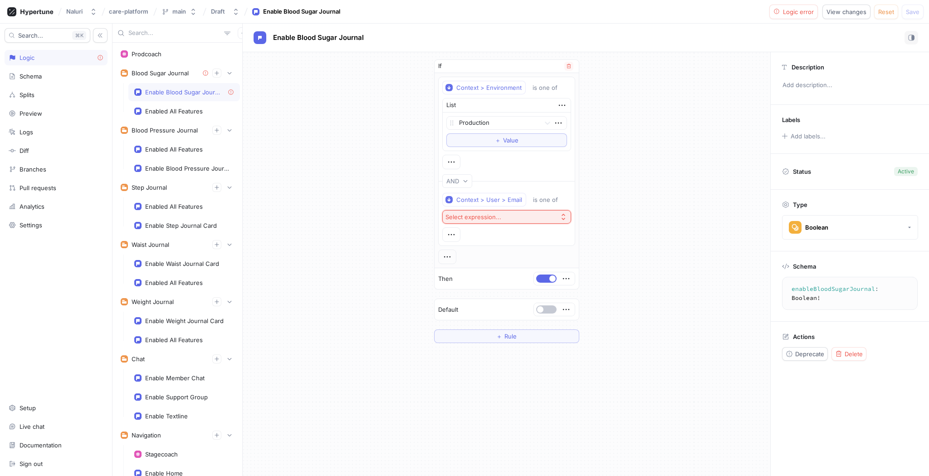
click at [536, 218] on button "Select expression..." at bounding box center [506, 217] width 129 height 14
drag, startPoint x: 481, startPoint y: 262, endPoint x: 487, endPoint y: 264, distance: 6.2
click at [481, 262] on span "Prodcoach" at bounding box center [506, 263] width 101 height 8
drag, startPoint x: 534, startPoint y: 276, endPoint x: 529, endPoint y: 298, distance: 22.3
click at [536, 277] on button "button" at bounding box center [546, 279] width 20 height 8
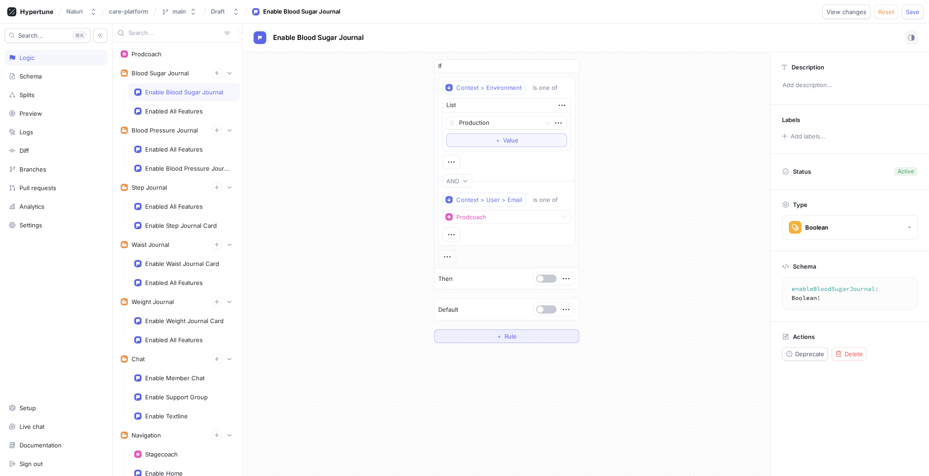
click at [509, 339] on span "Rule" at bounding box center [511, 336] width 12 height 5
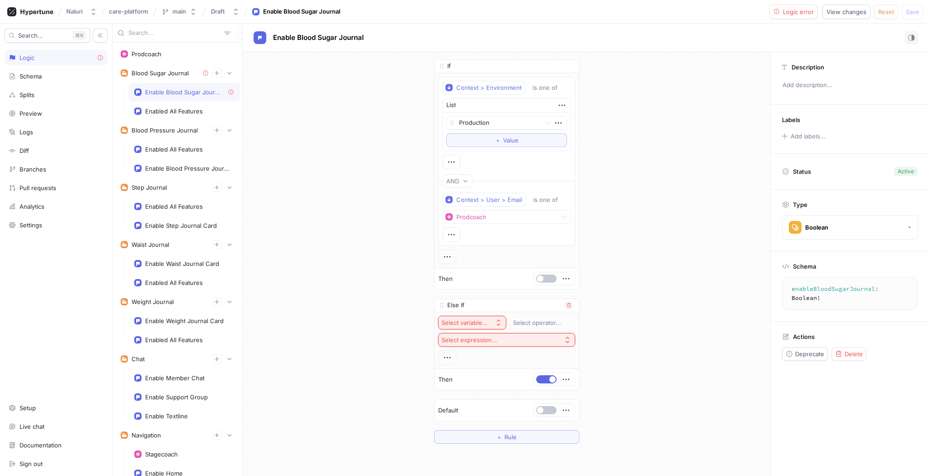
click at [471, 319] on div "Select variable..." at bounding box center [465, 323] width 46 height 8
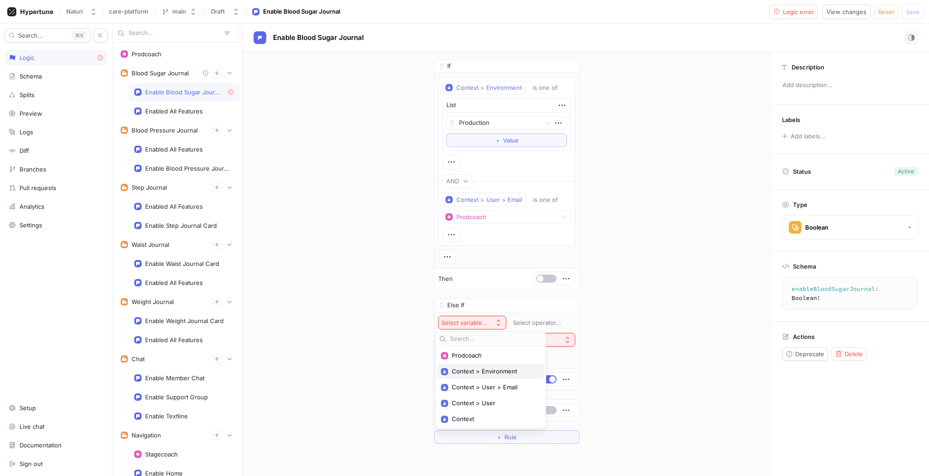
click at [492, 370] on span "Context > Environment" at bounding box center [494, 372] width 84 height 8
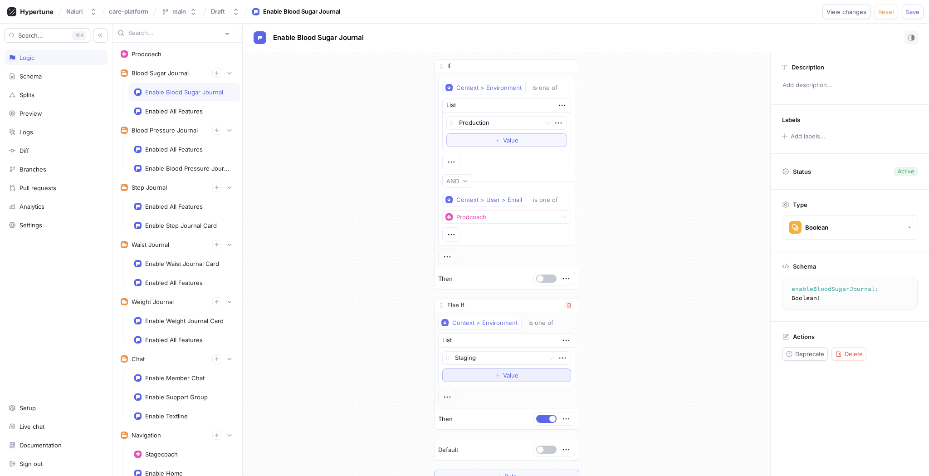
click at [509, 370] on button "＋ Value" at bounding box center [506, 376] width 129 height 14
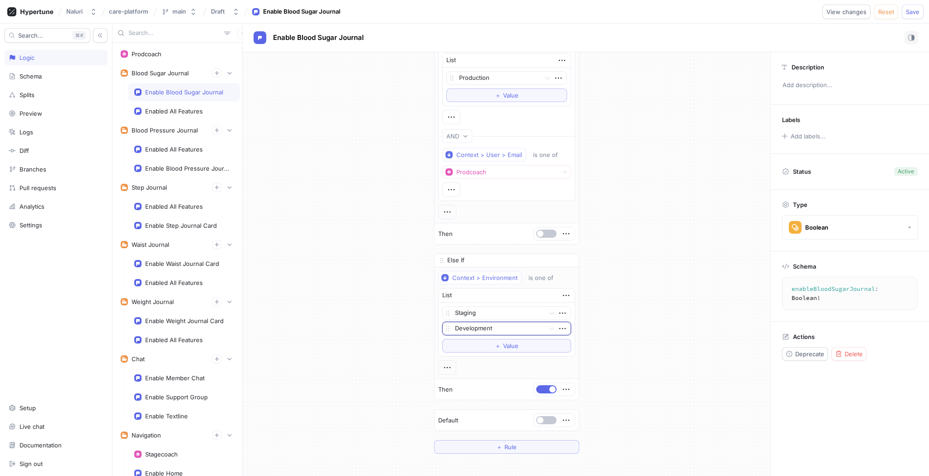
scroll to position [26, 0]
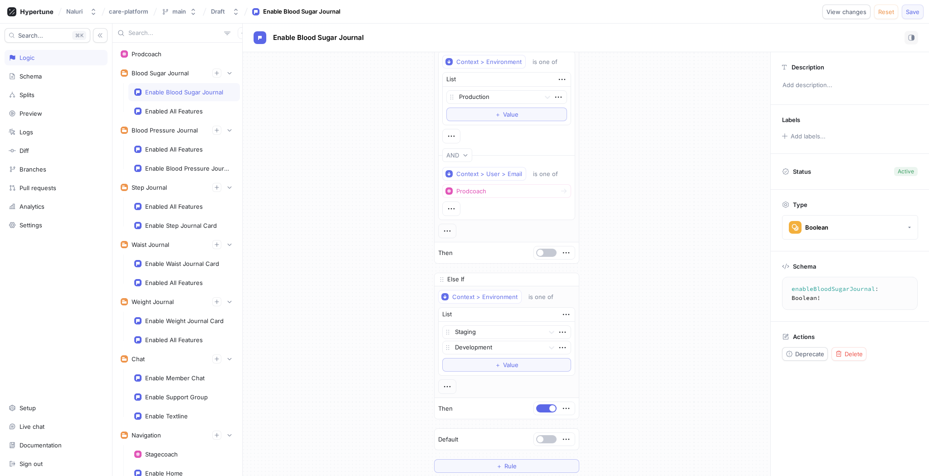
click at [913, 5] on button "Save" at bounding box center [913, 12] width 22 height 15
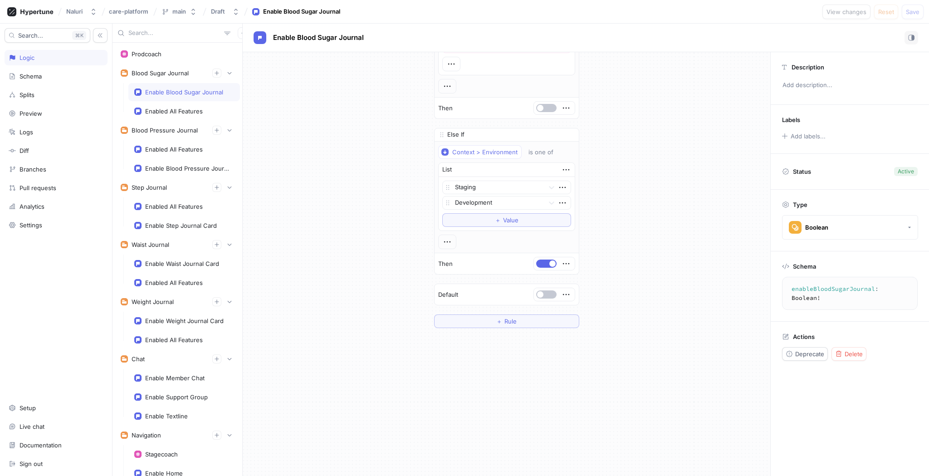
scroll to position [0, 0]
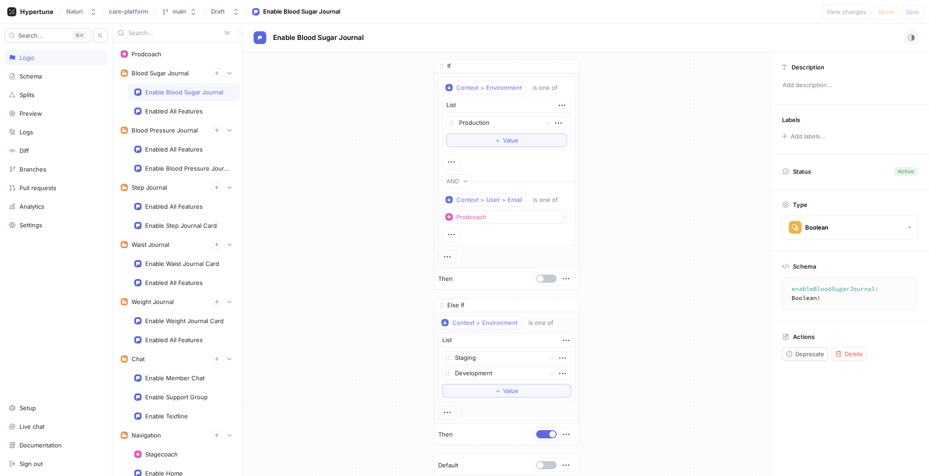
click at [667, 293] on div "If Context > Environment is one of List Production To pick up a draggable item,…" at bounding box center [507, 279] width 528 height 454
